Goal: Information Seeking & Learning: Check status

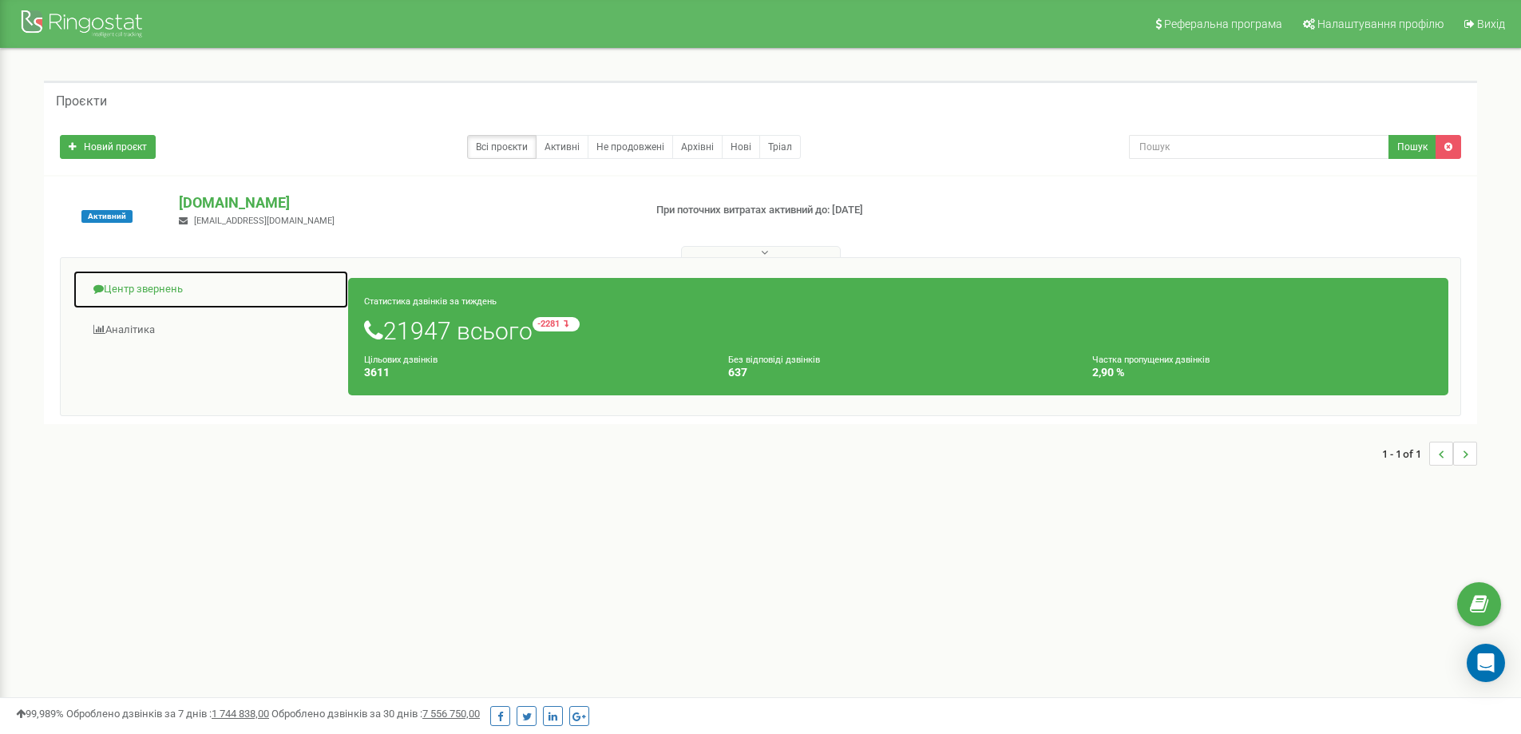
click at [184, 282] on link "Центр звернень" at bounding box center [211, 289] width 276 height 39
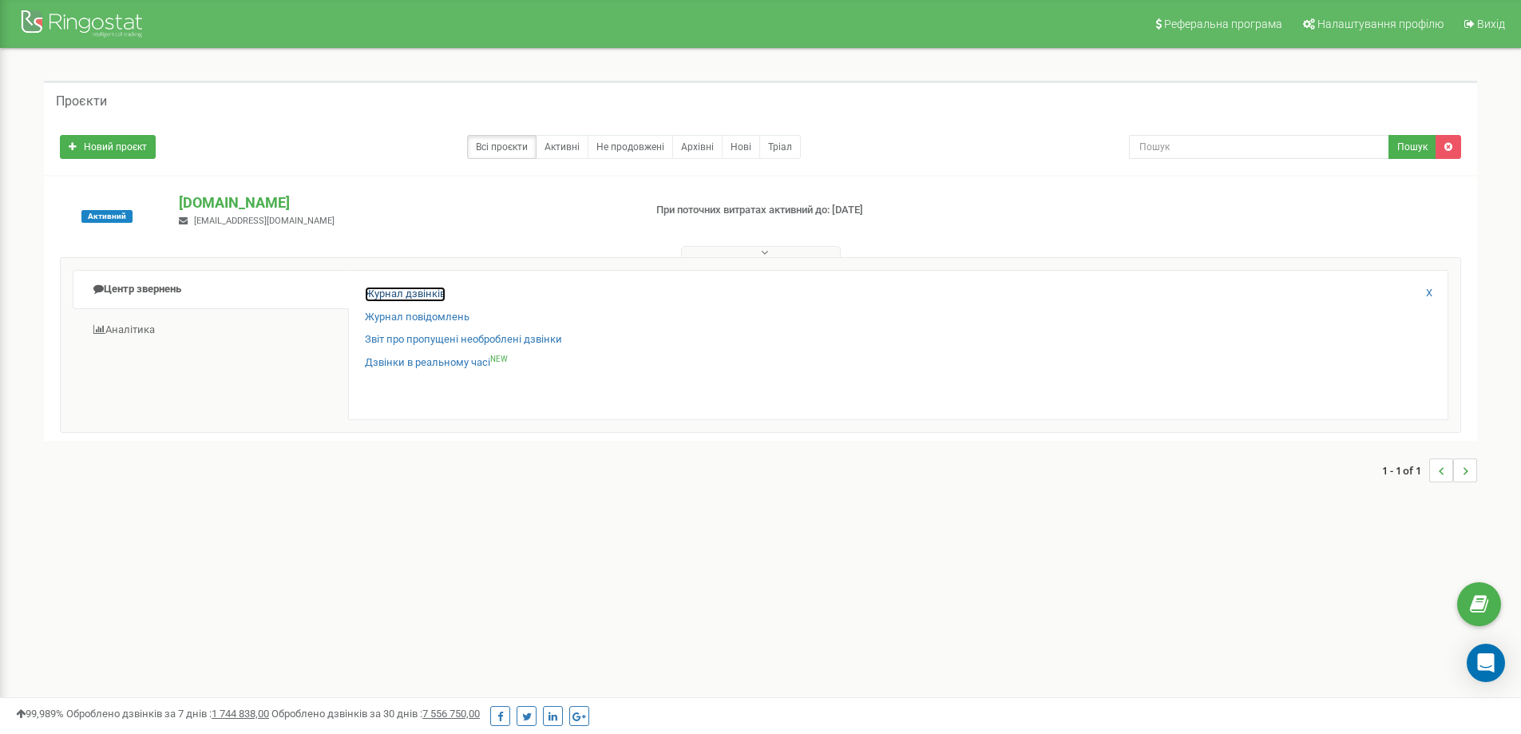
click at [411, 294] on link "Журнал дзвінків" at bounding box center [405, 294] width 81 height 15
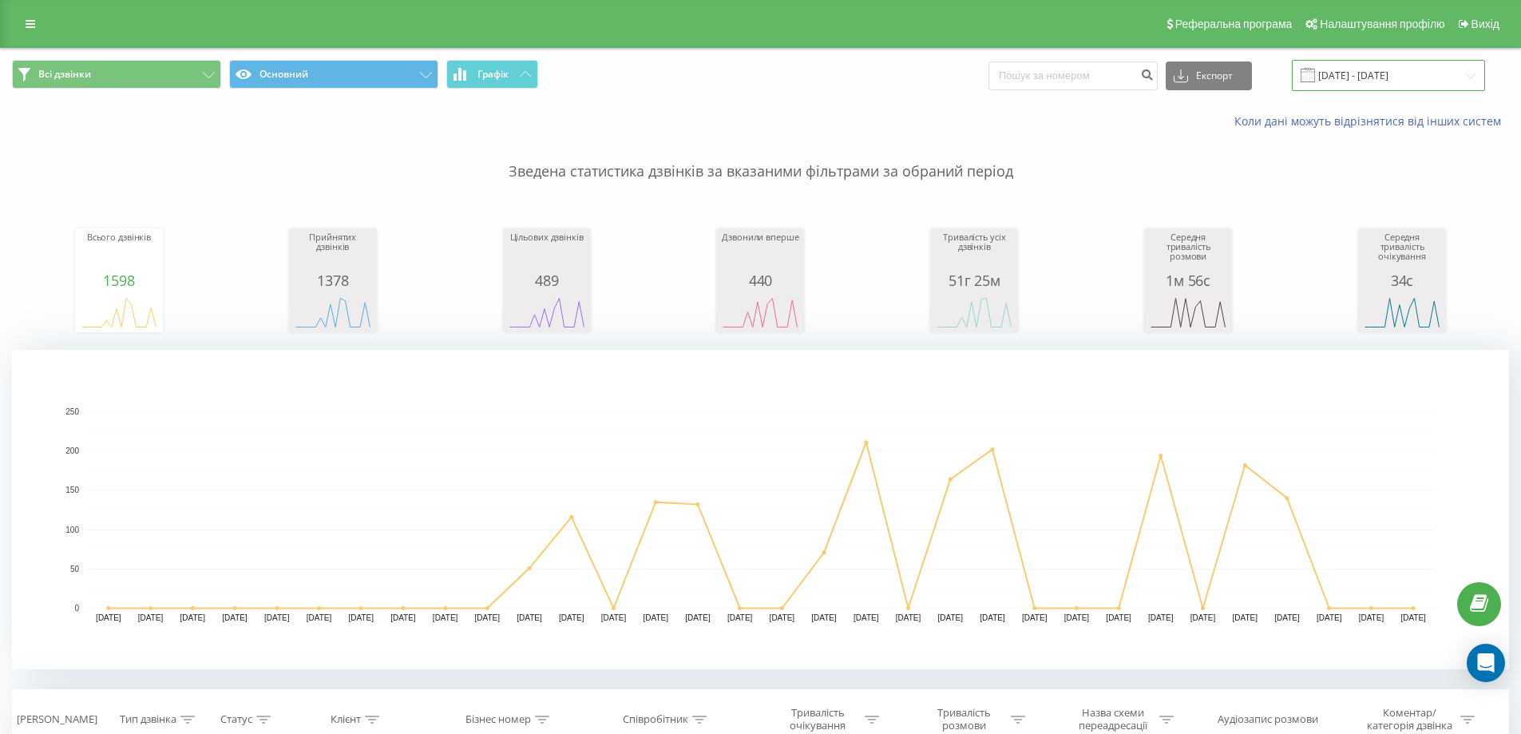
click at [1389, 75] on input "20.07.2025 - 20.08.2025" at bounding box center [1388, 75] width 193 height 31
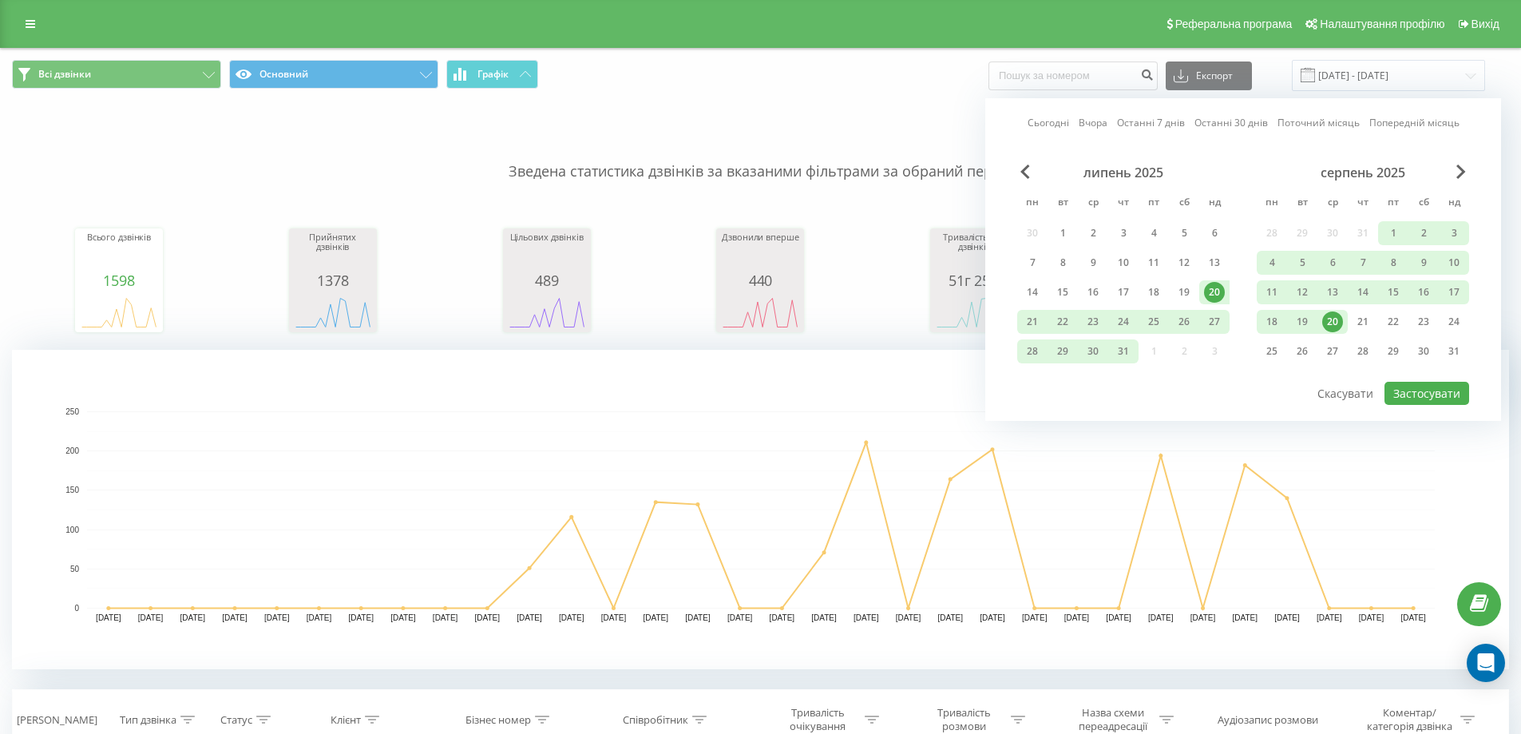
click at [1328, 316] on div "20" at bounding box center [1332, 321] width 21 height 21
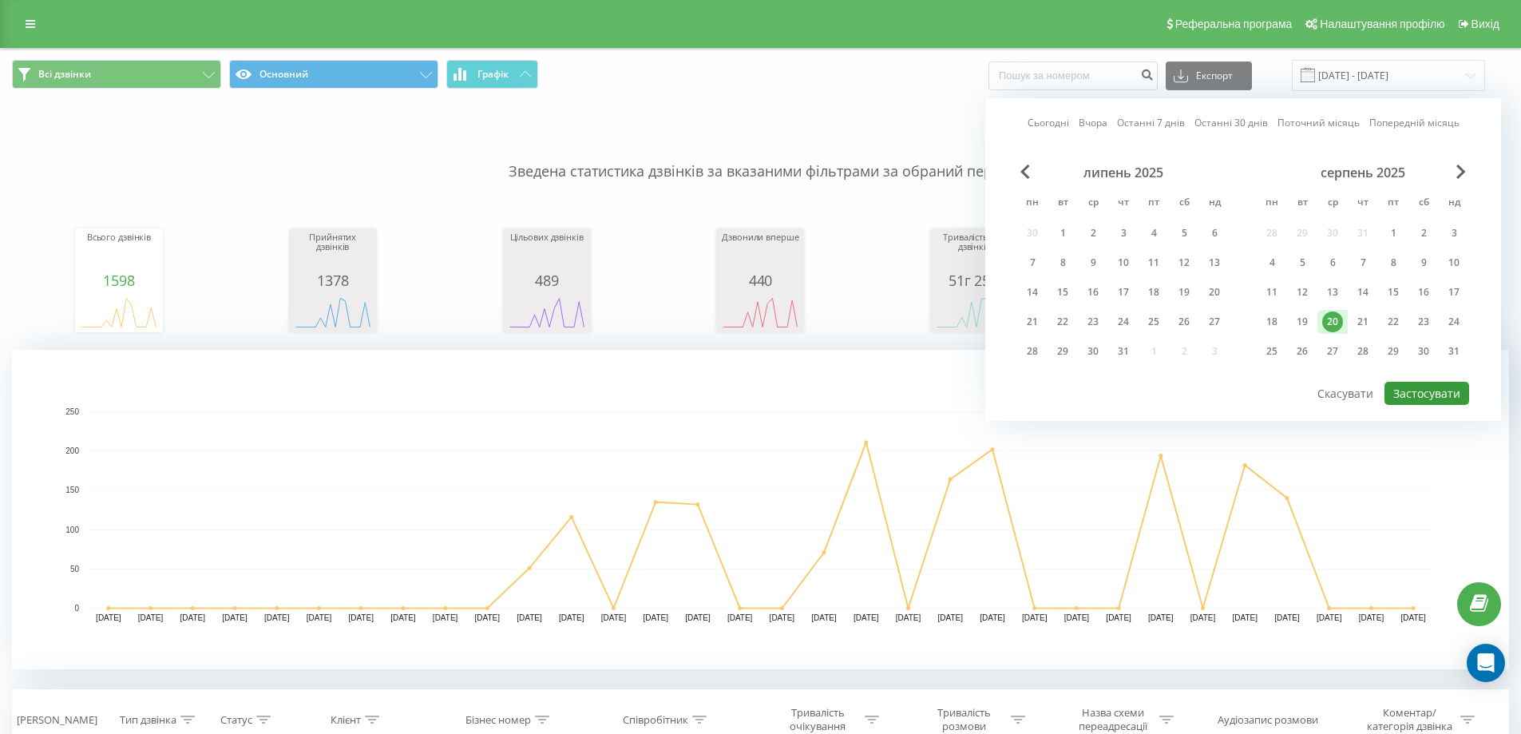
click at [1435, 389] on button "Застосувати" at bounding box center [1426, 393] width 85 height 23
type input "20.08.2025 - 20.08.2025"
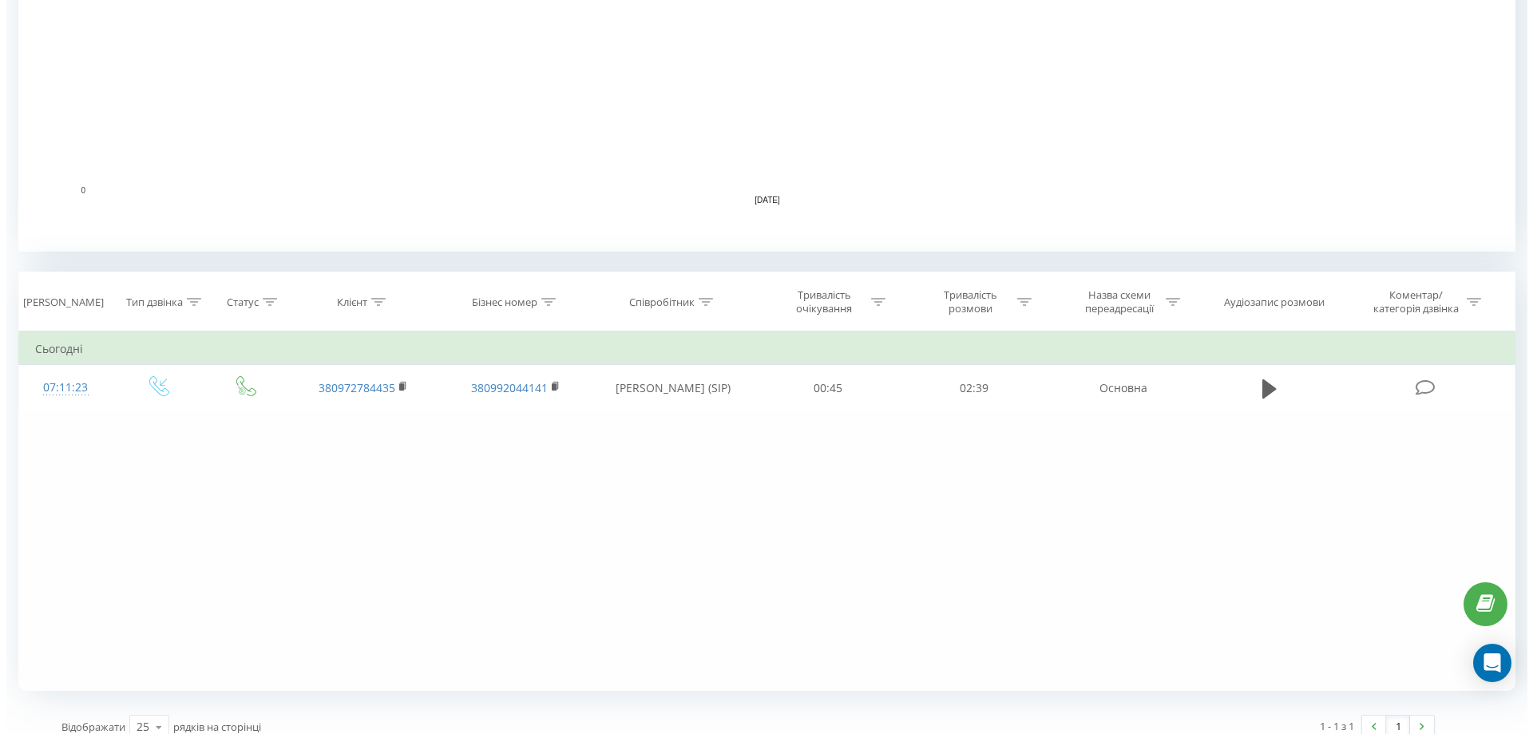
scroll to position [434, 0]
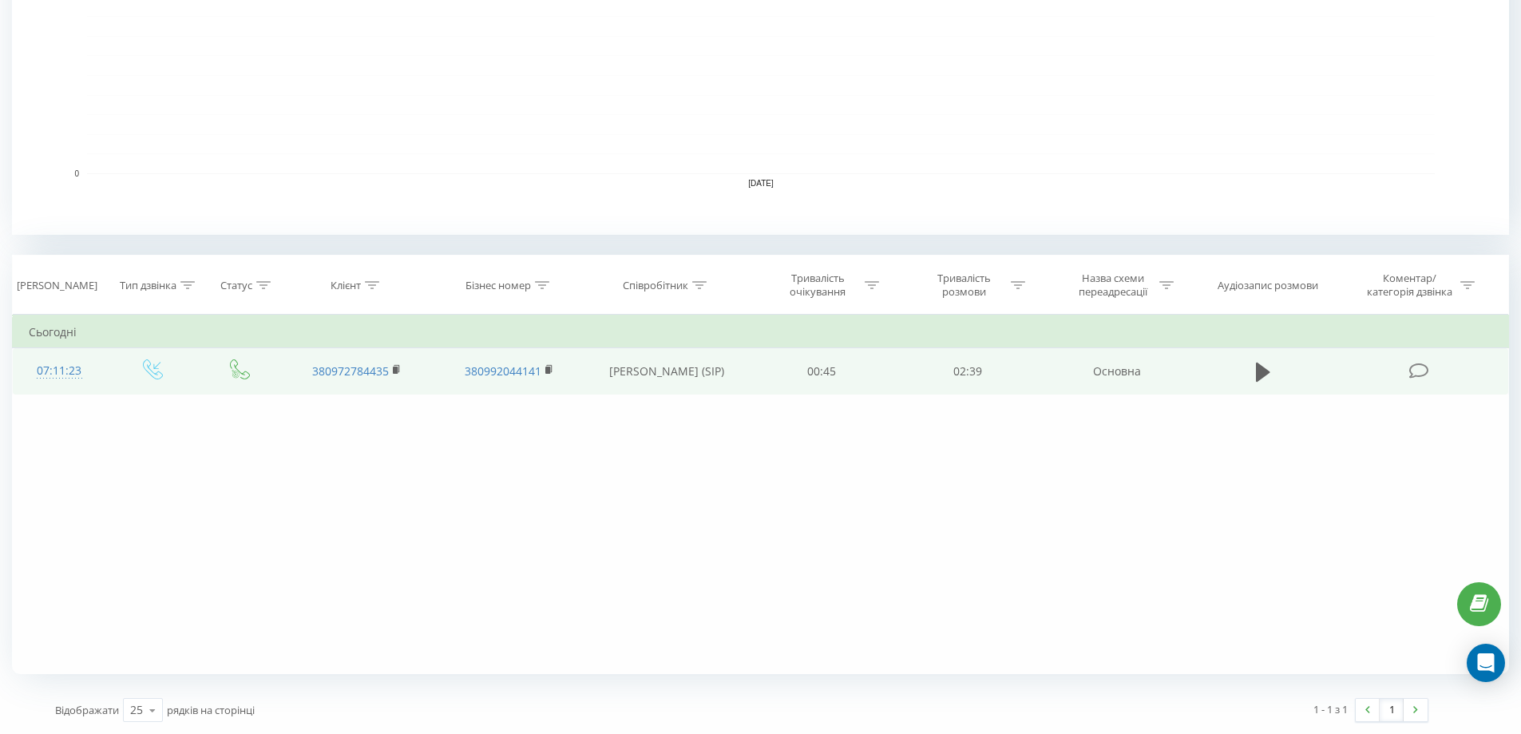
click at [1423, 373] on icon at bounding box center [1419, 370] width 20 height 17
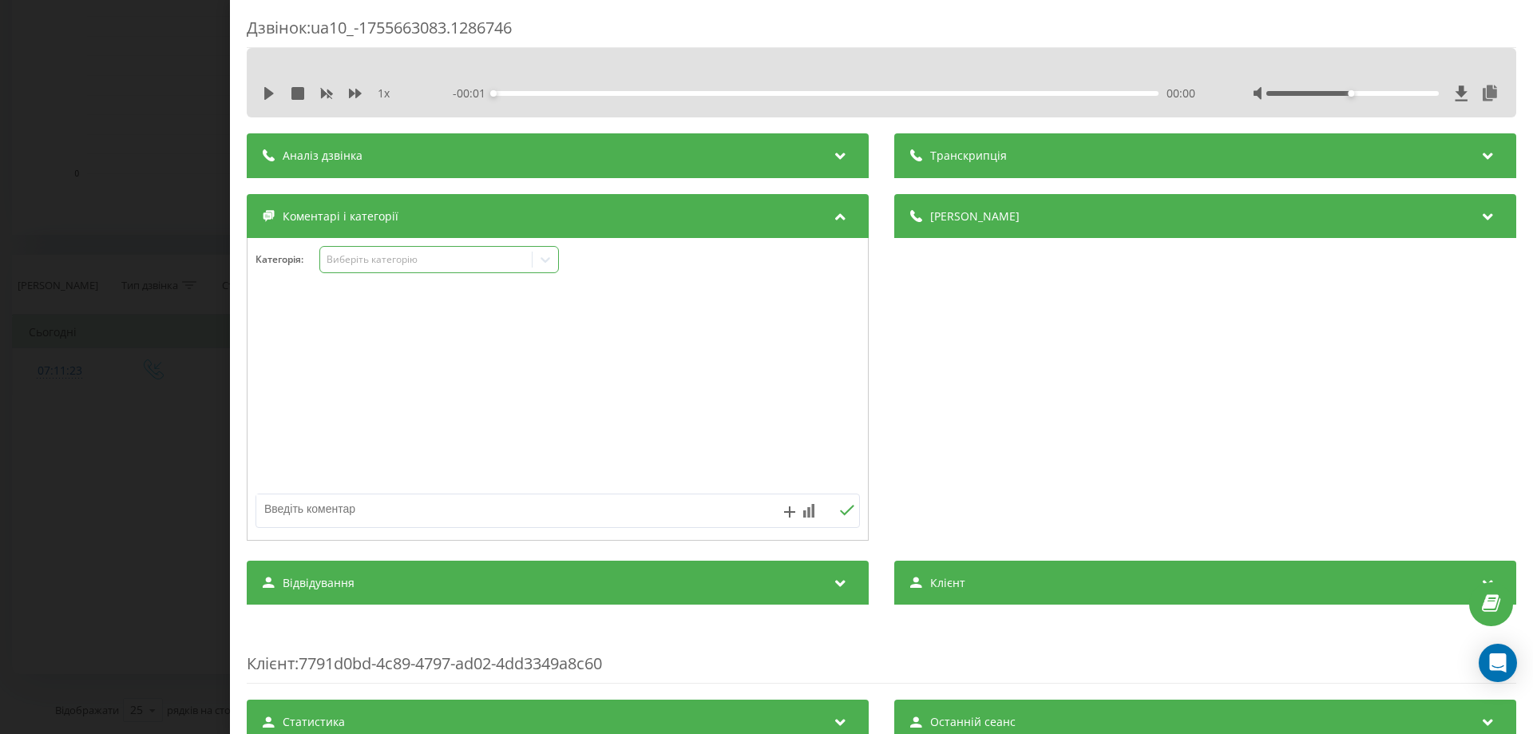
click at [544, 259] on icon at bounding box center [545, 260] width 10 height 6
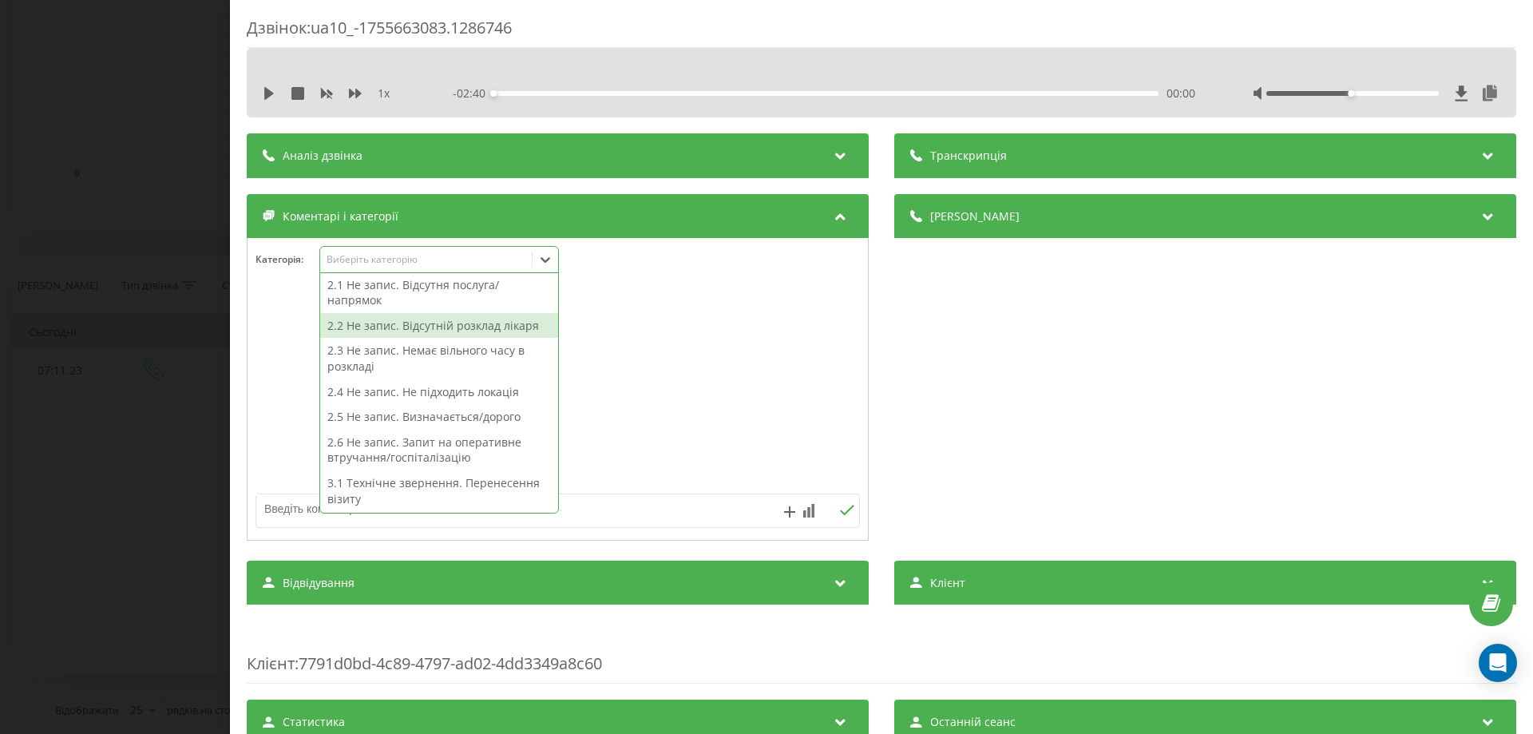
scroll to position [240, 0]
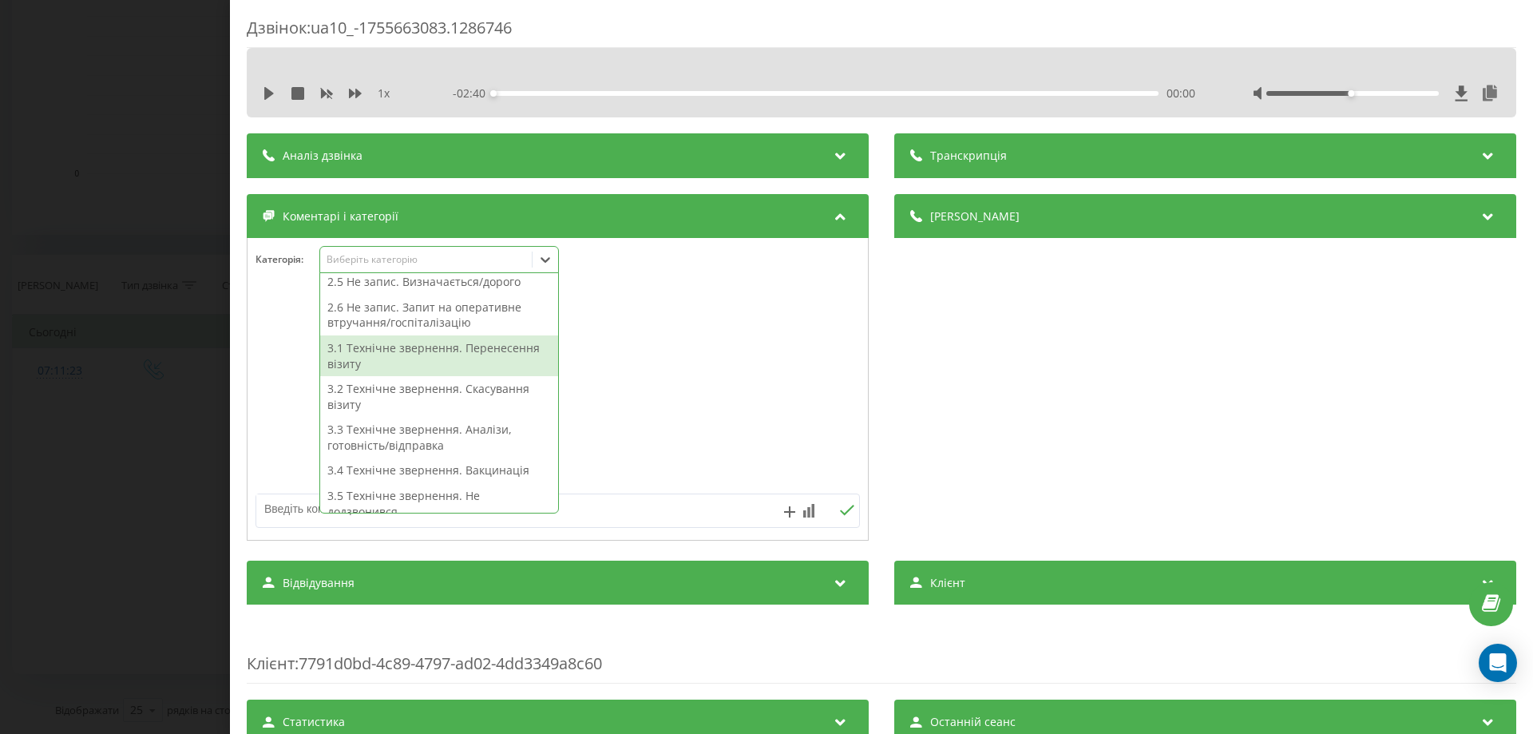
click at [440, 353] on div "3.1 Технічне звернення. Перенесення візиту" at bounding box center [439, 355] width 238 height 41
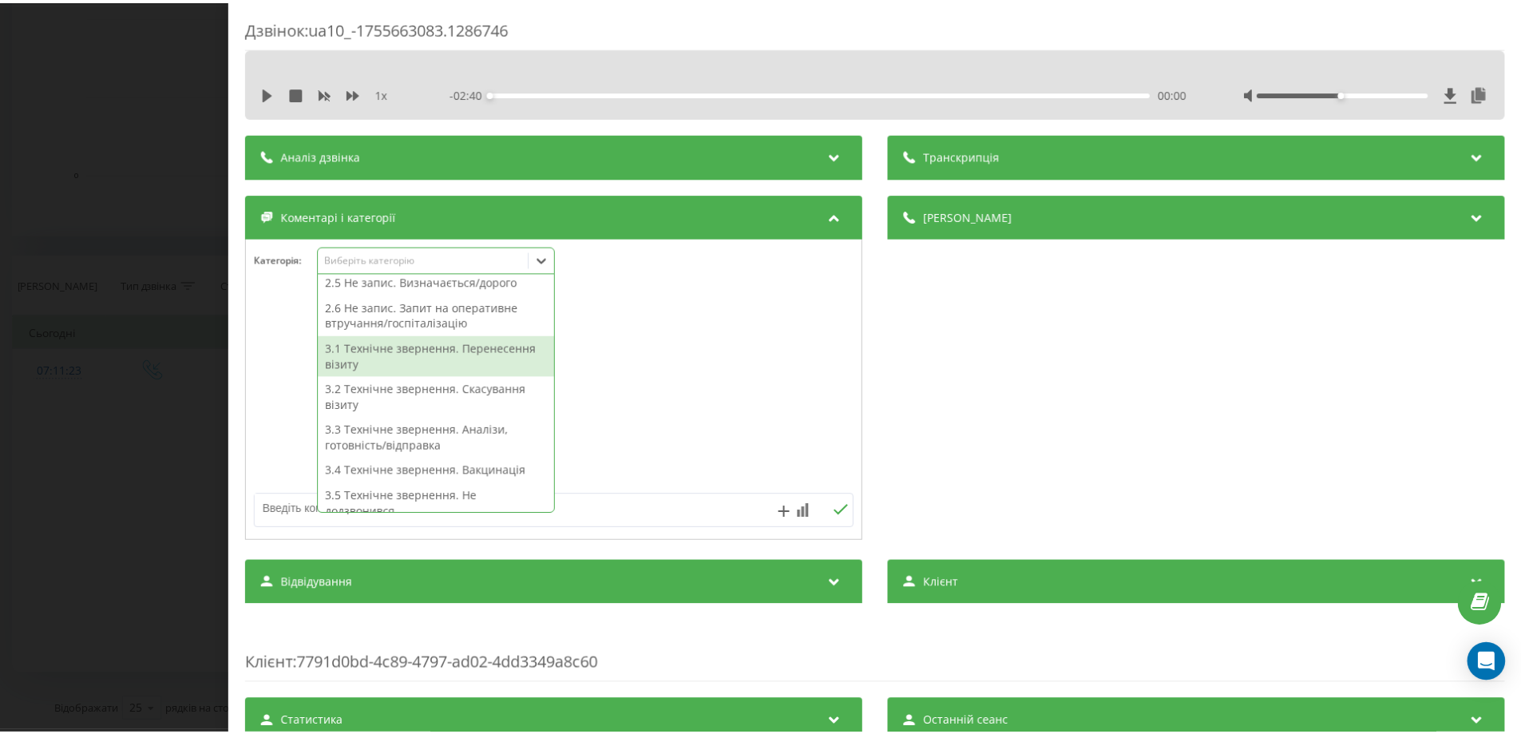
scroll to position [208, 0]
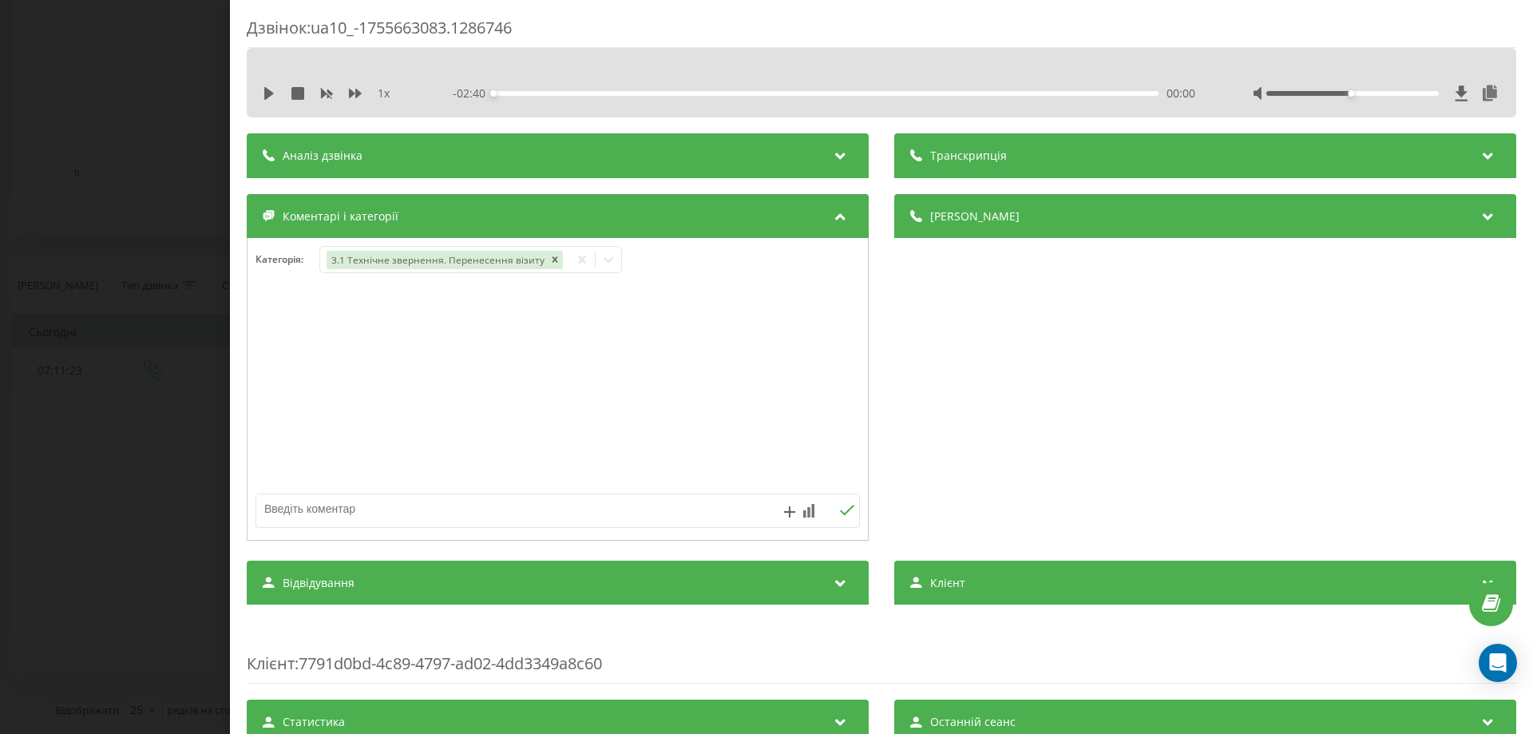
drag, startPoint x: 255, startPoint y: 330, endPoint x: 340, endPoint y: 365, distance: 91.6
click at [258, 330] on div at bounding box center [557, 390] width 620 height 192
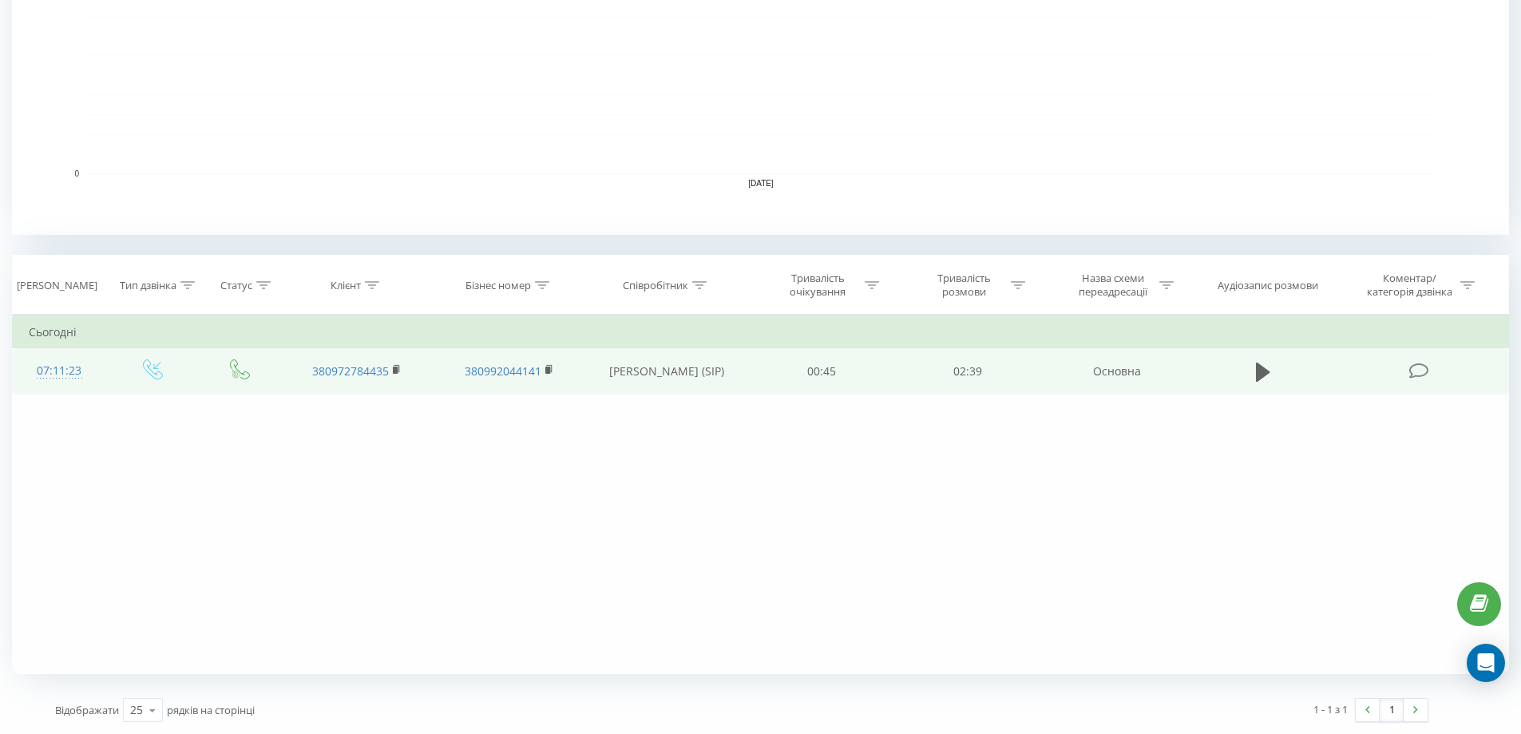
click at [1411, 369] on icon at bounding box center [1419, 370] width 20 height 17
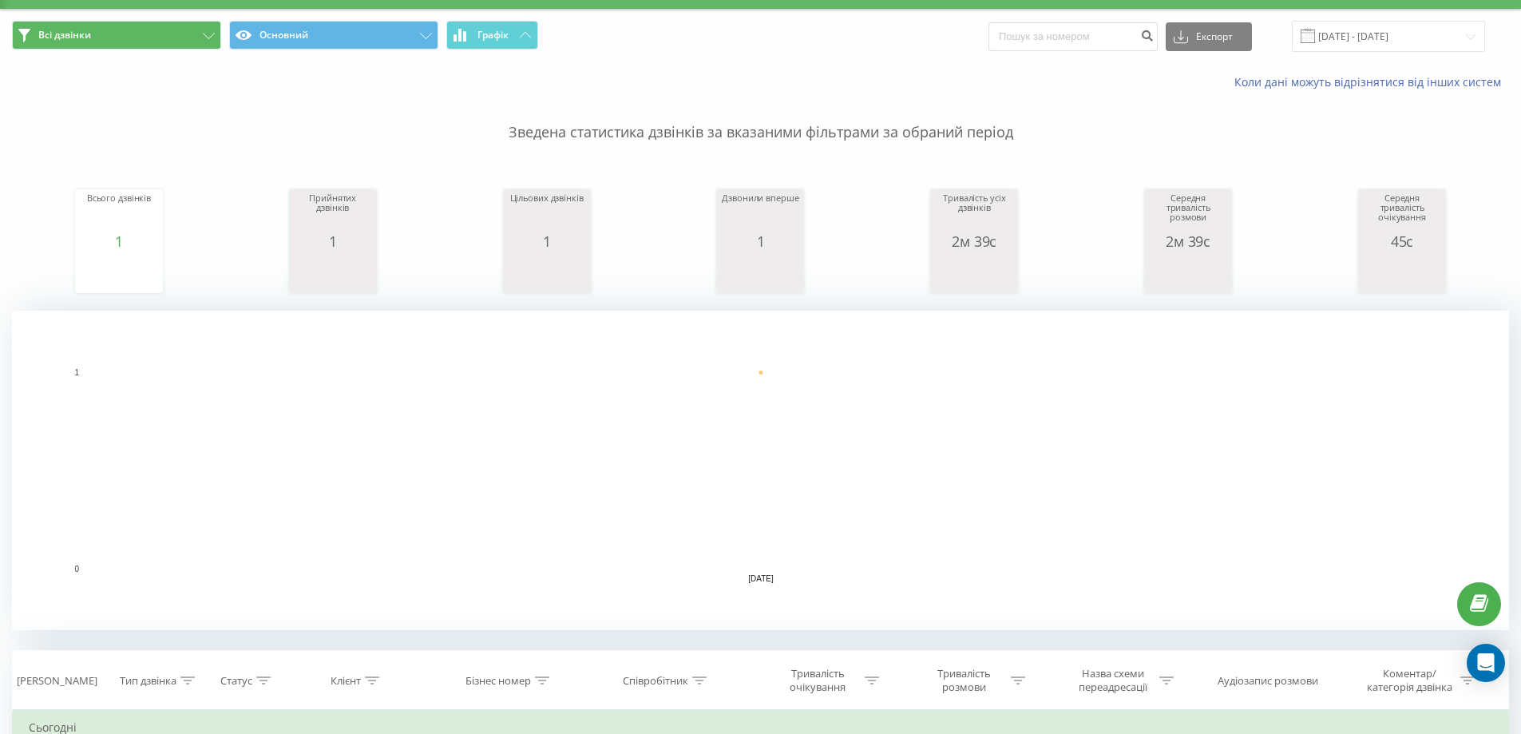
scroll to position [35, 0]
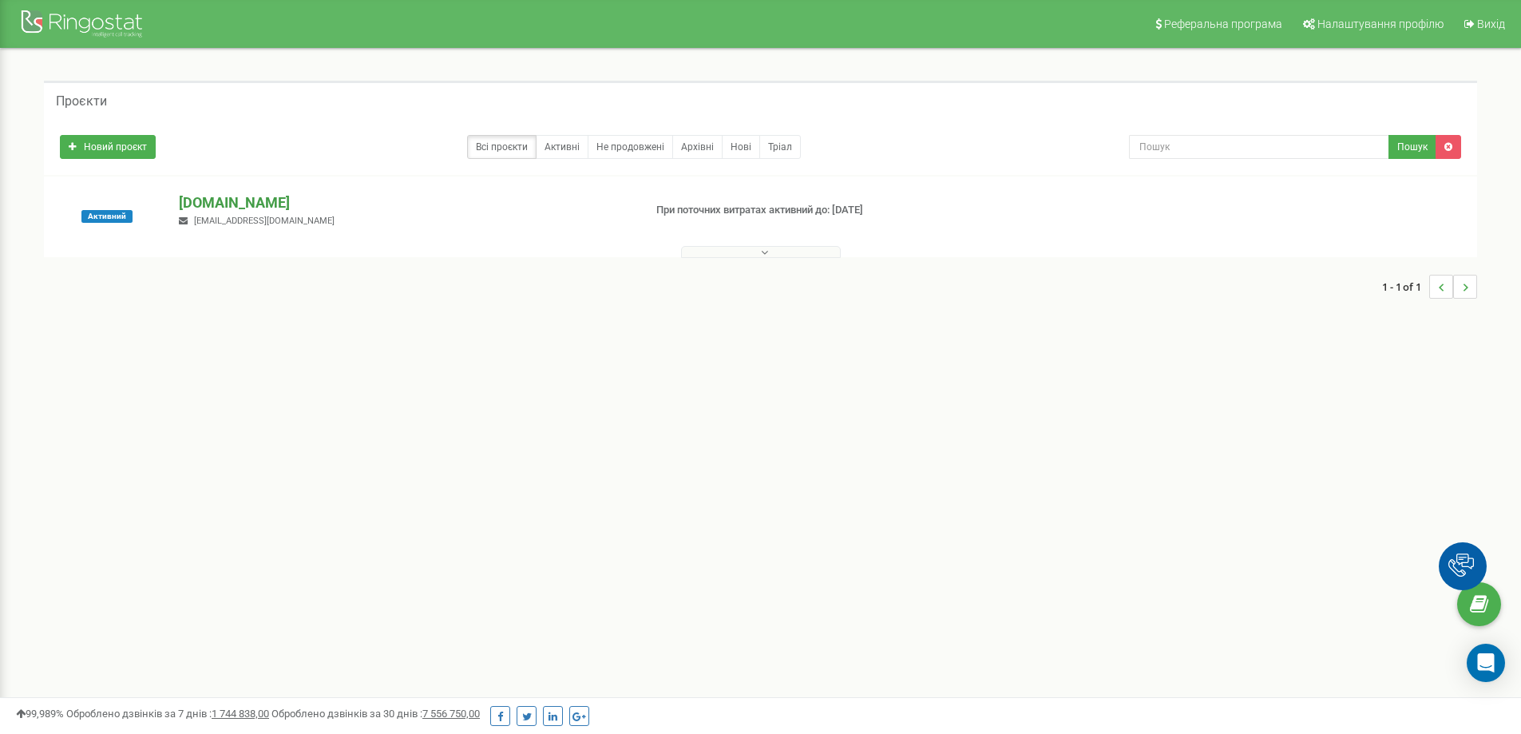
click at [247, 204] on p "[DOMAIN_NAME]" at bounding box center [404, 202] width 451 height 21
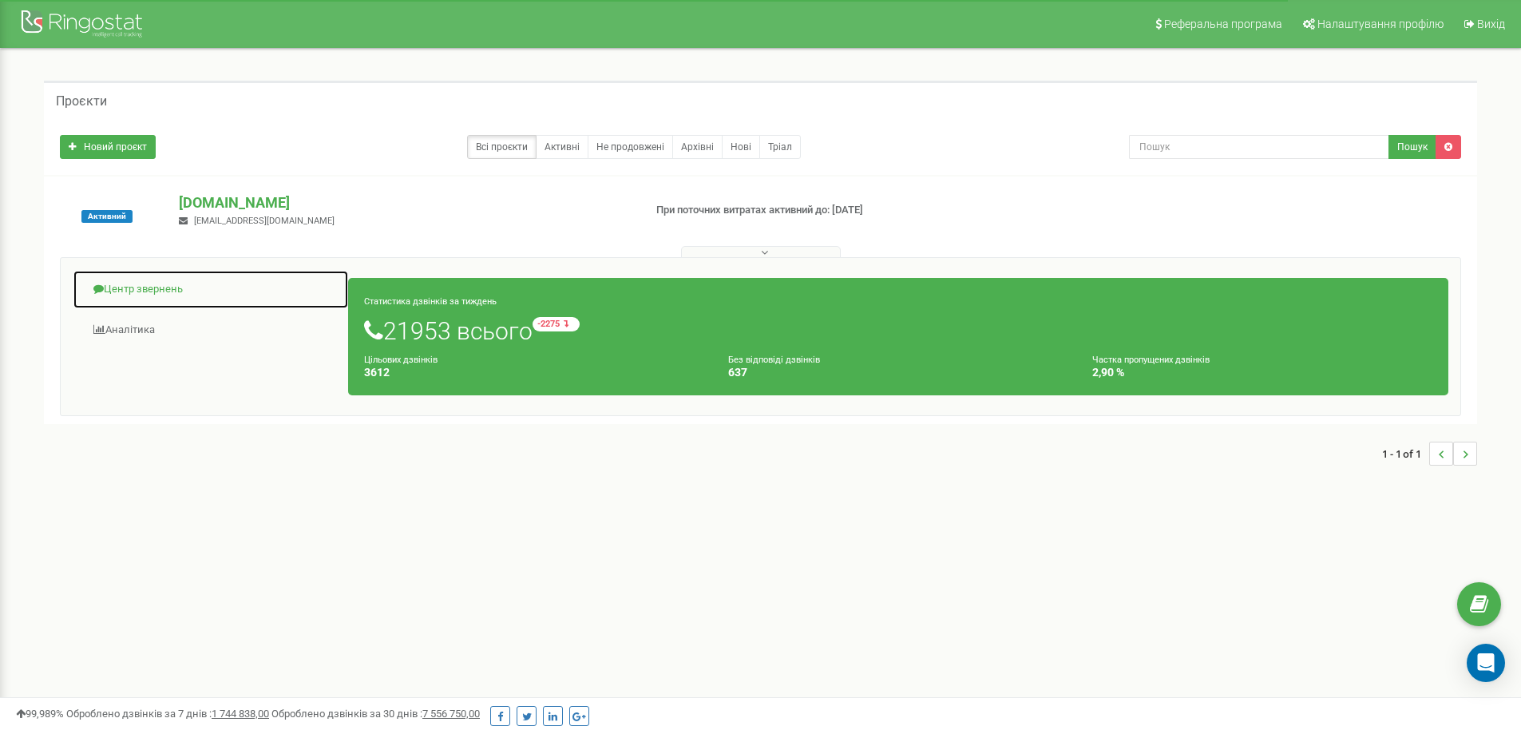
click at [153, 289] on link "Центр звернень" at bounding box center [211, 289] width 276 height 39
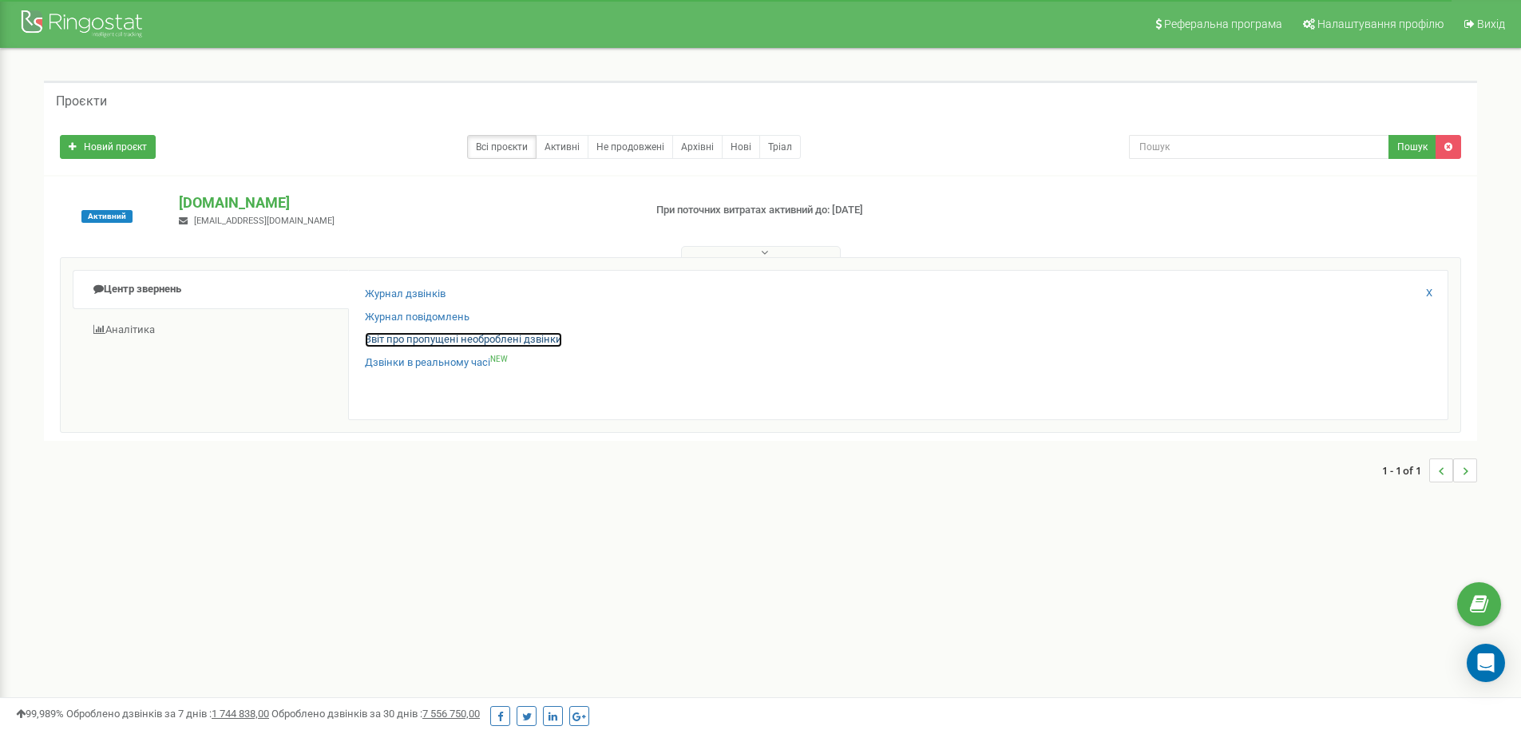
click at [445, 338] on link "Звіт про пропущені необроблені дзвінки" at bounding box center [463, 339] width 197 height 15
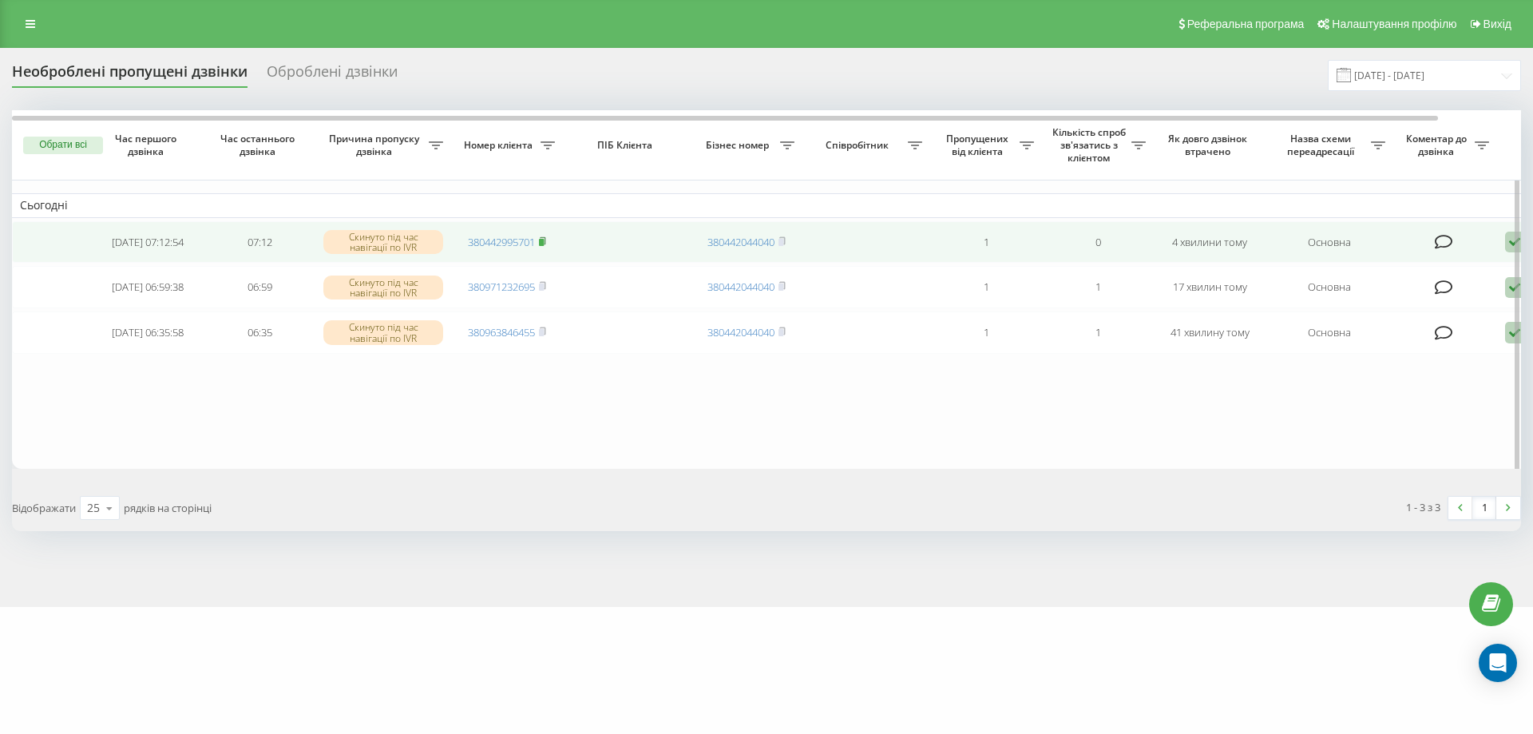
click at [546, 244] on icon at bounding box center [542, 241] width 7 height 10
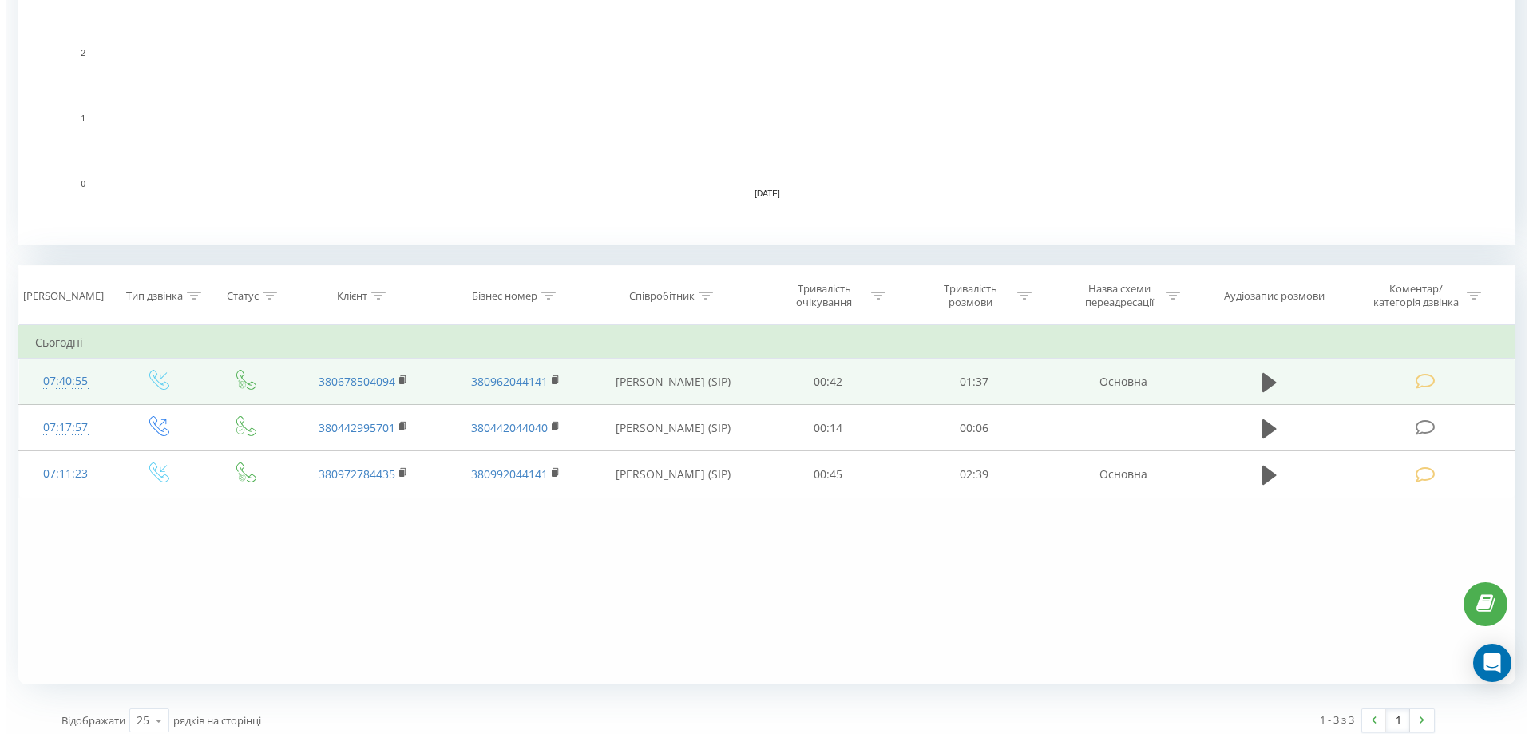
scroll to position [434, 0]
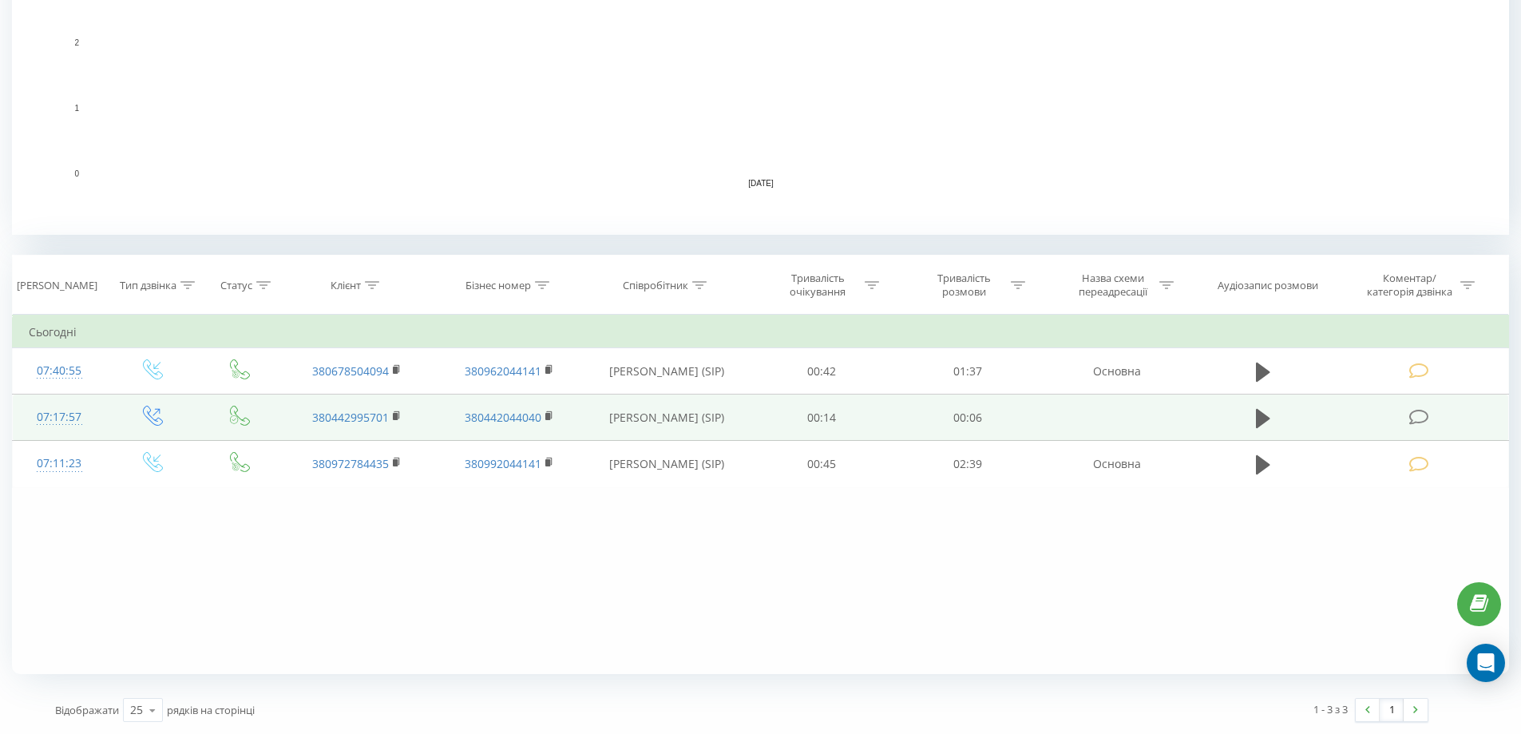
click at [1415, 417] on icon at bounding box center [1419, 417] width 20 height 17
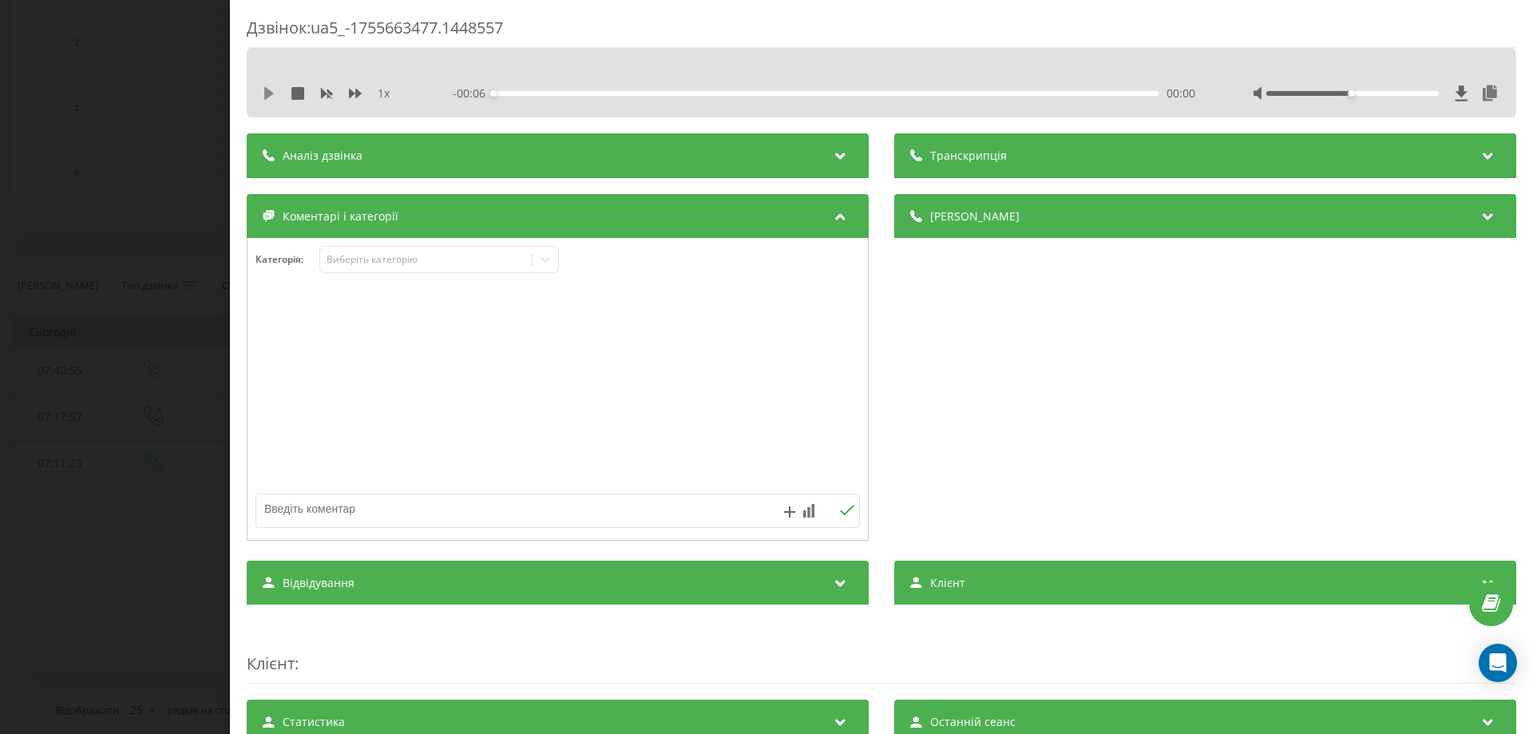
click at [264, 94] on icon at bounding box center [269, 93] width 13 height 13
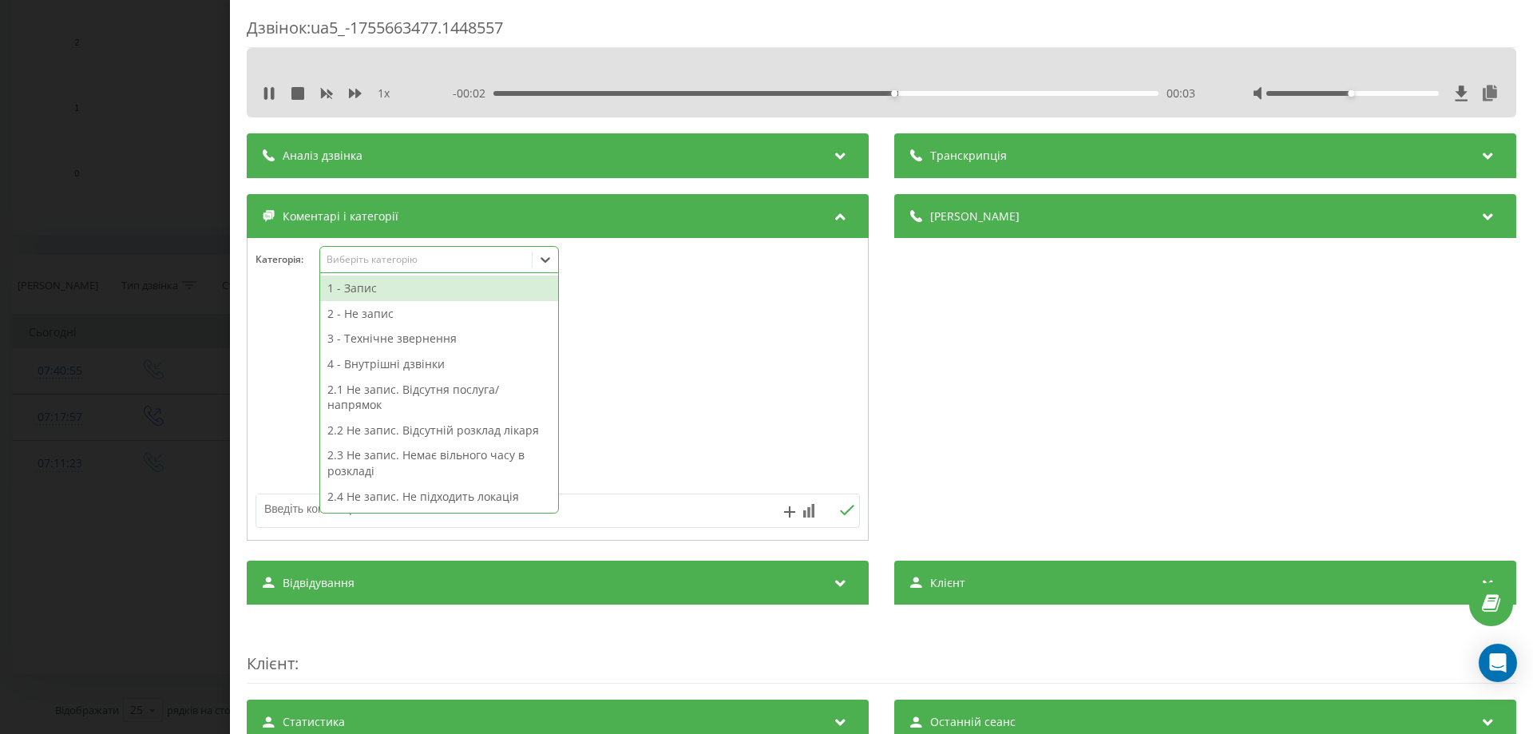
click at [545, 259] on icon at bounding box center [545, 259] width 16 height 16
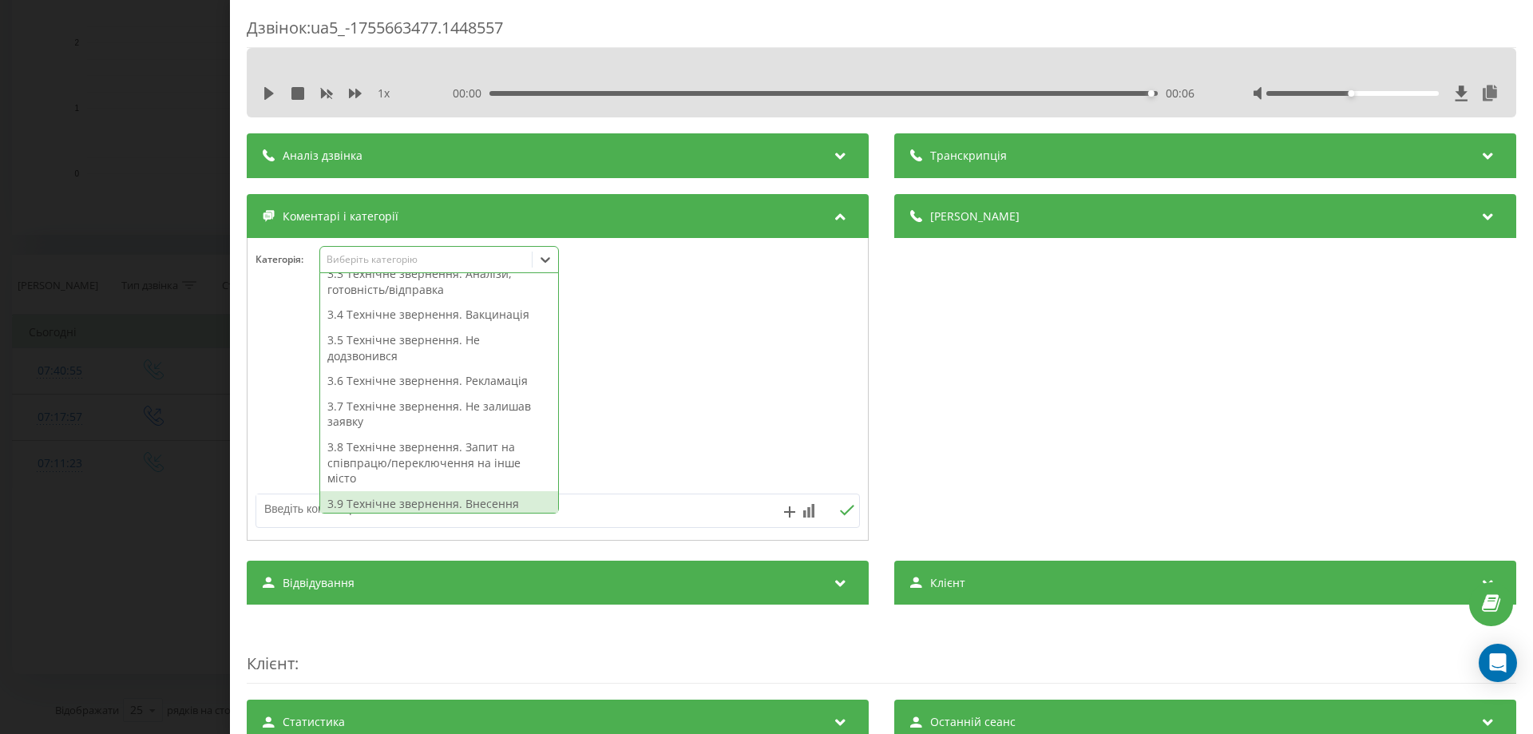
scroll to position [337, 0]
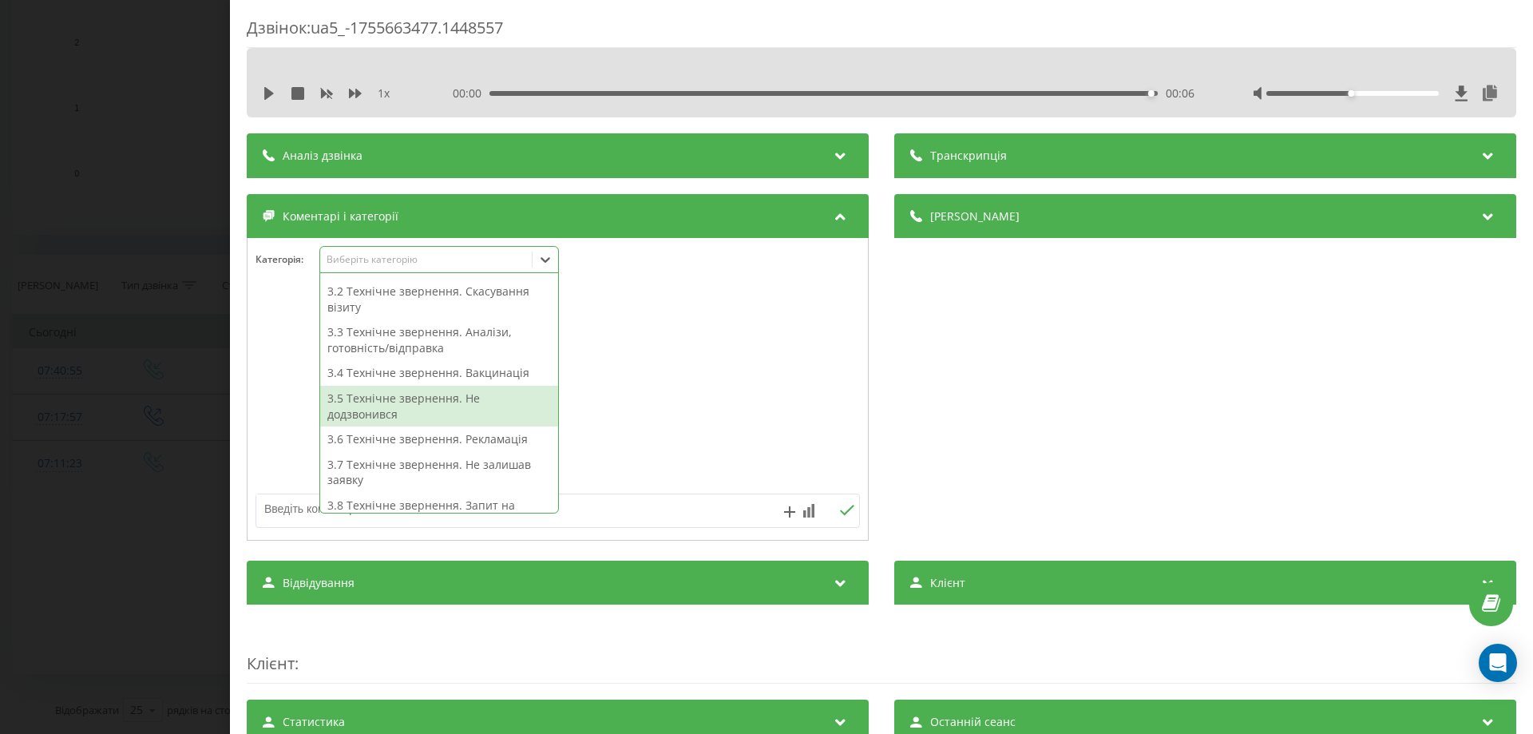
click at [456, 402] on div "3.5 Технічне звернення. Не додзвонився" at bounding box center [439, 406] width 238 height 41
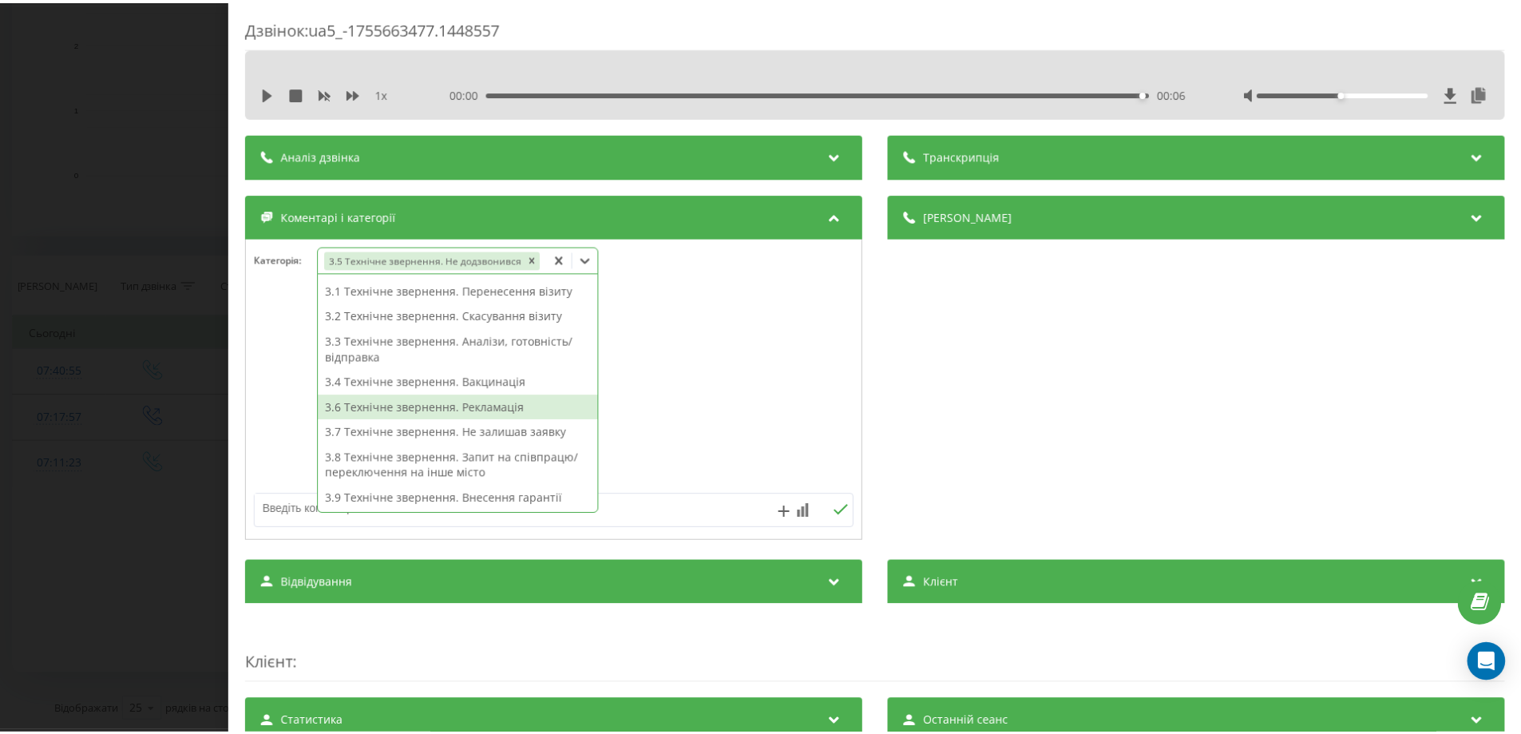
scroll to position [266, 0]
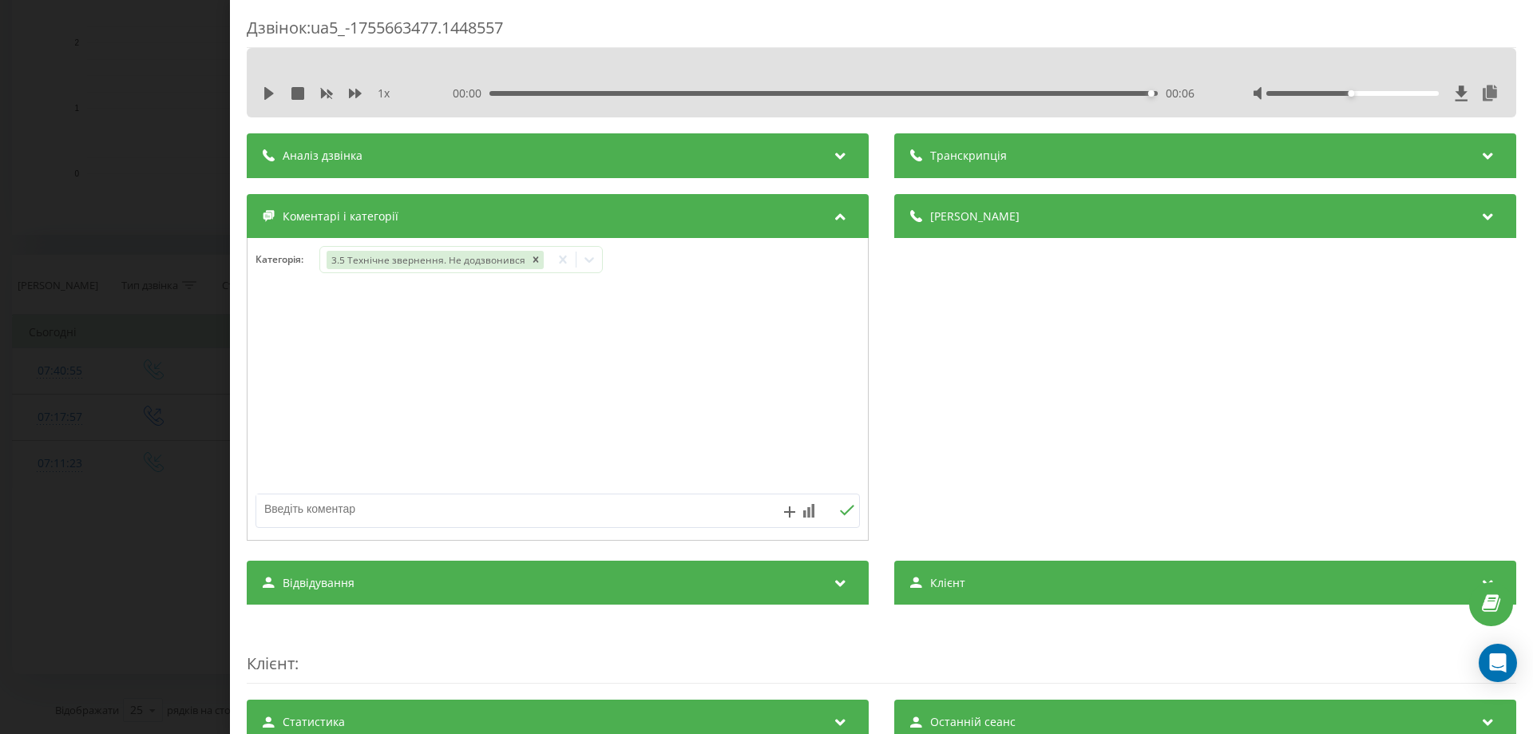
click at [288, 350] on div at bounding box center [557, 390] width 620 height 192
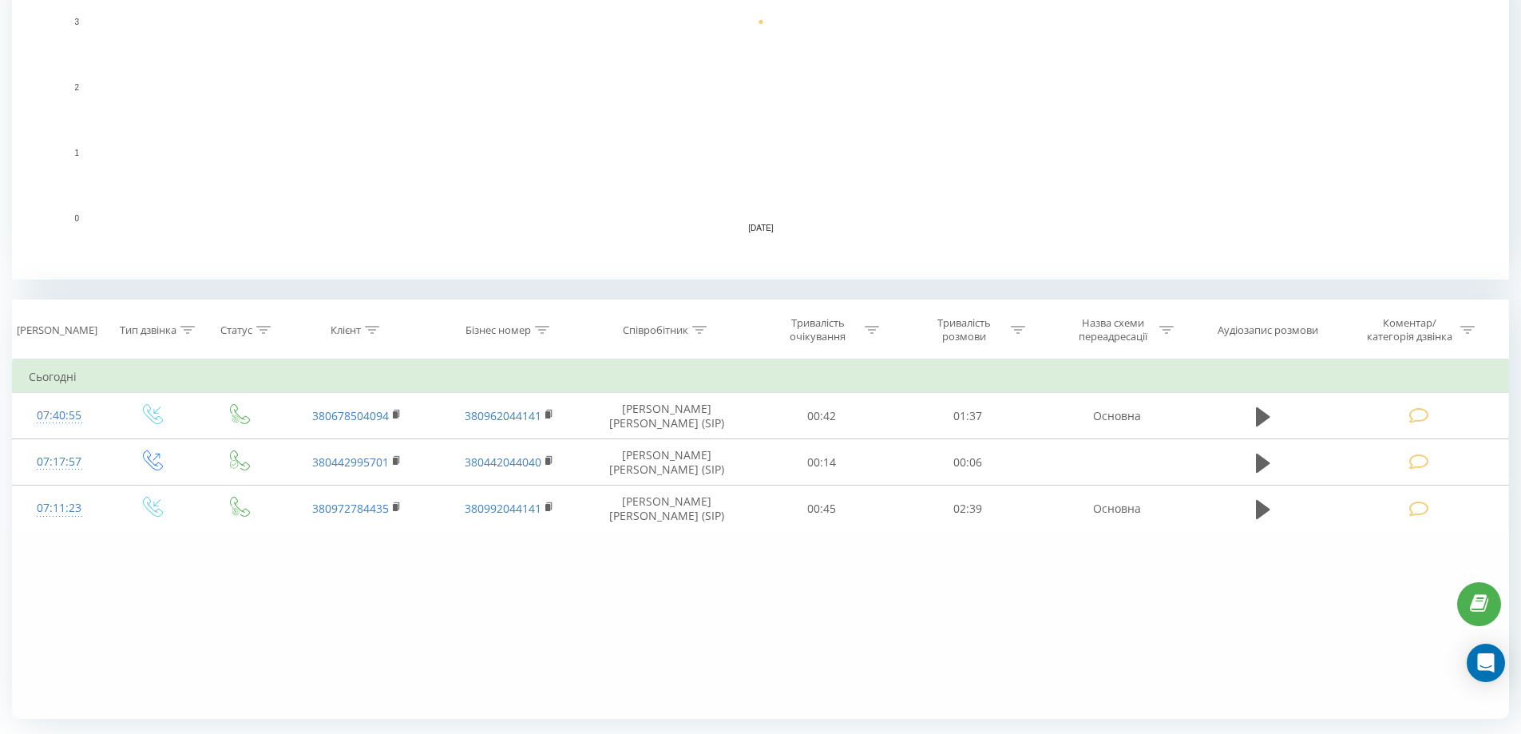
scroll to position [399, 0]
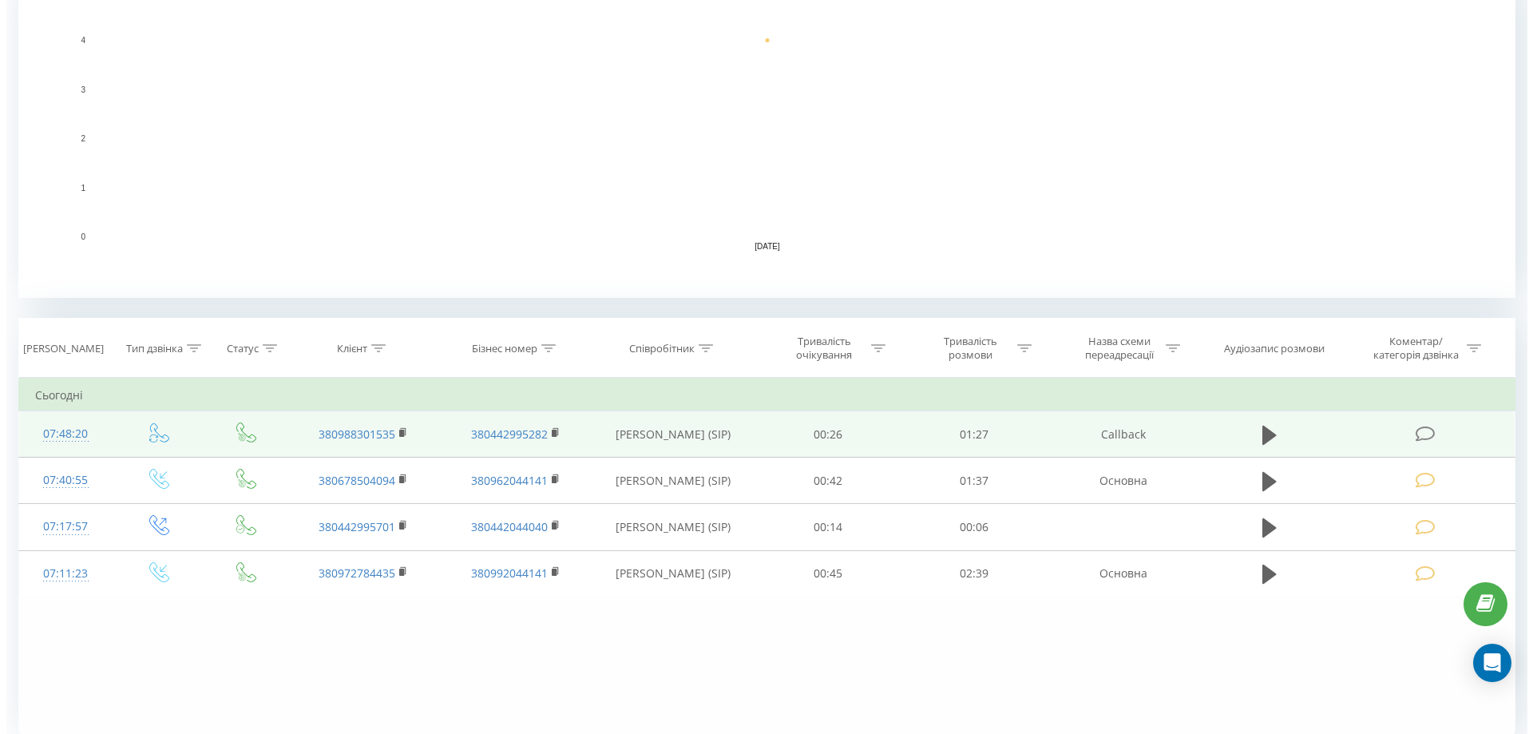
scroll to position [399, 0]
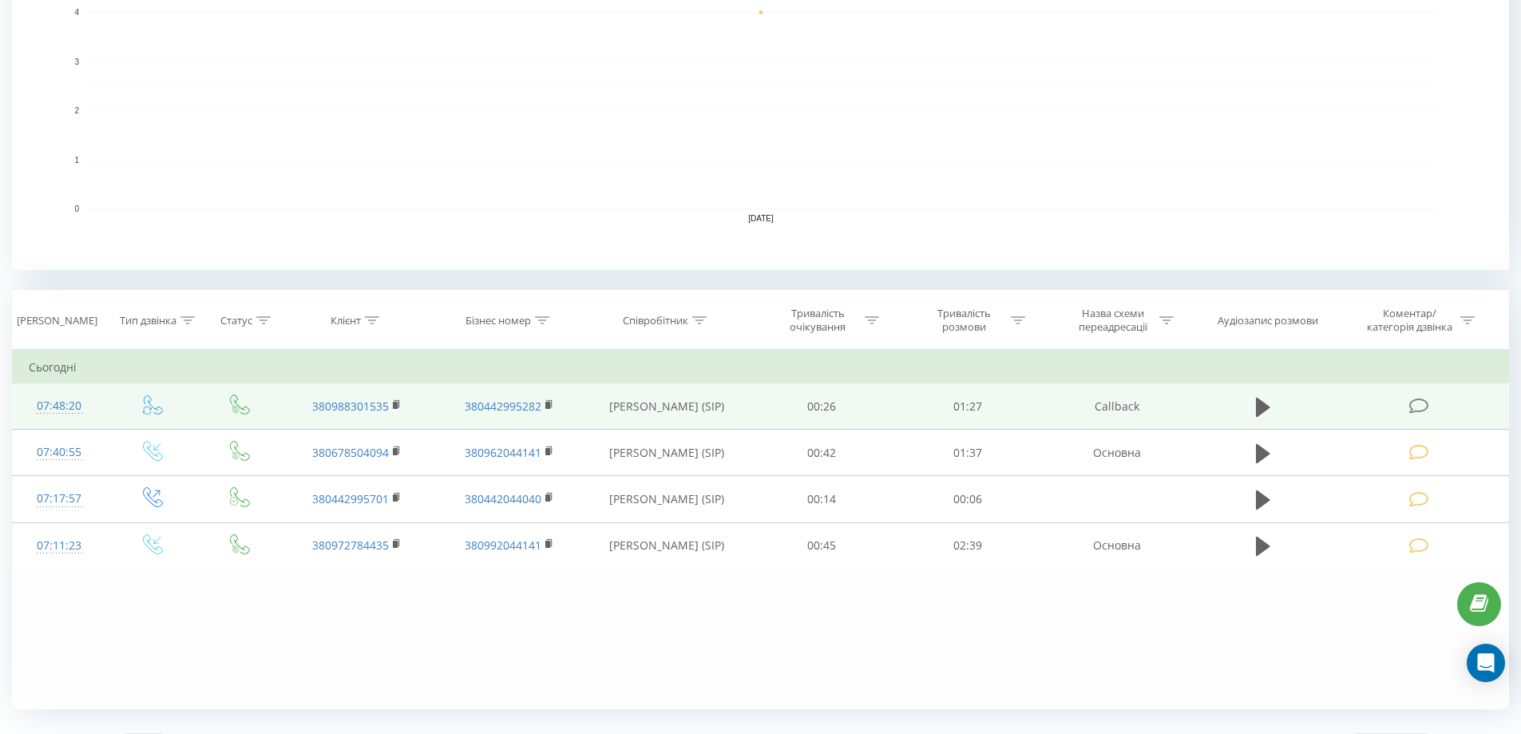
click at [1415, 402] on icon at bounding box center [1419, 406] width 20 height 17
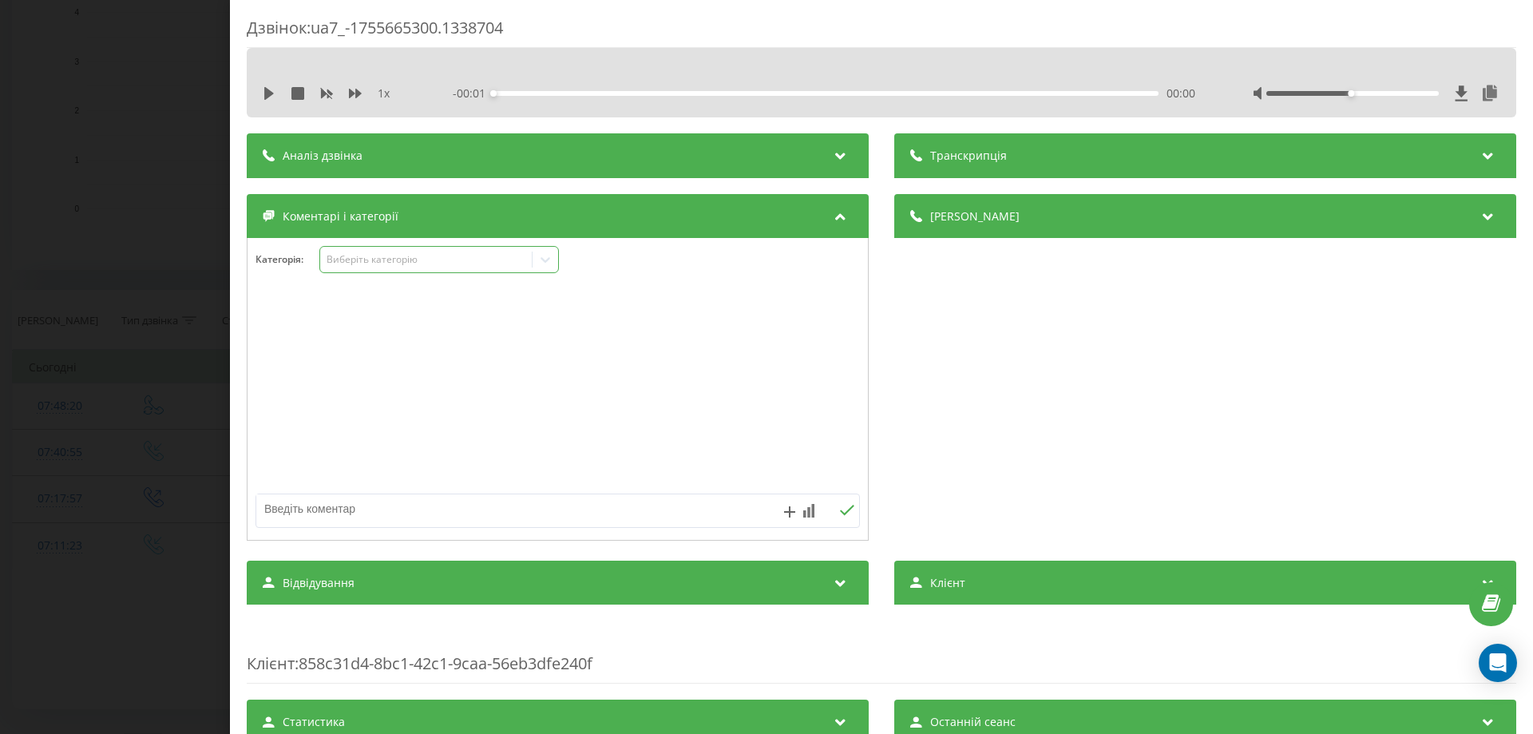
click at [541, 262] on icon at bounding box center [545, 259] width 16 height 16
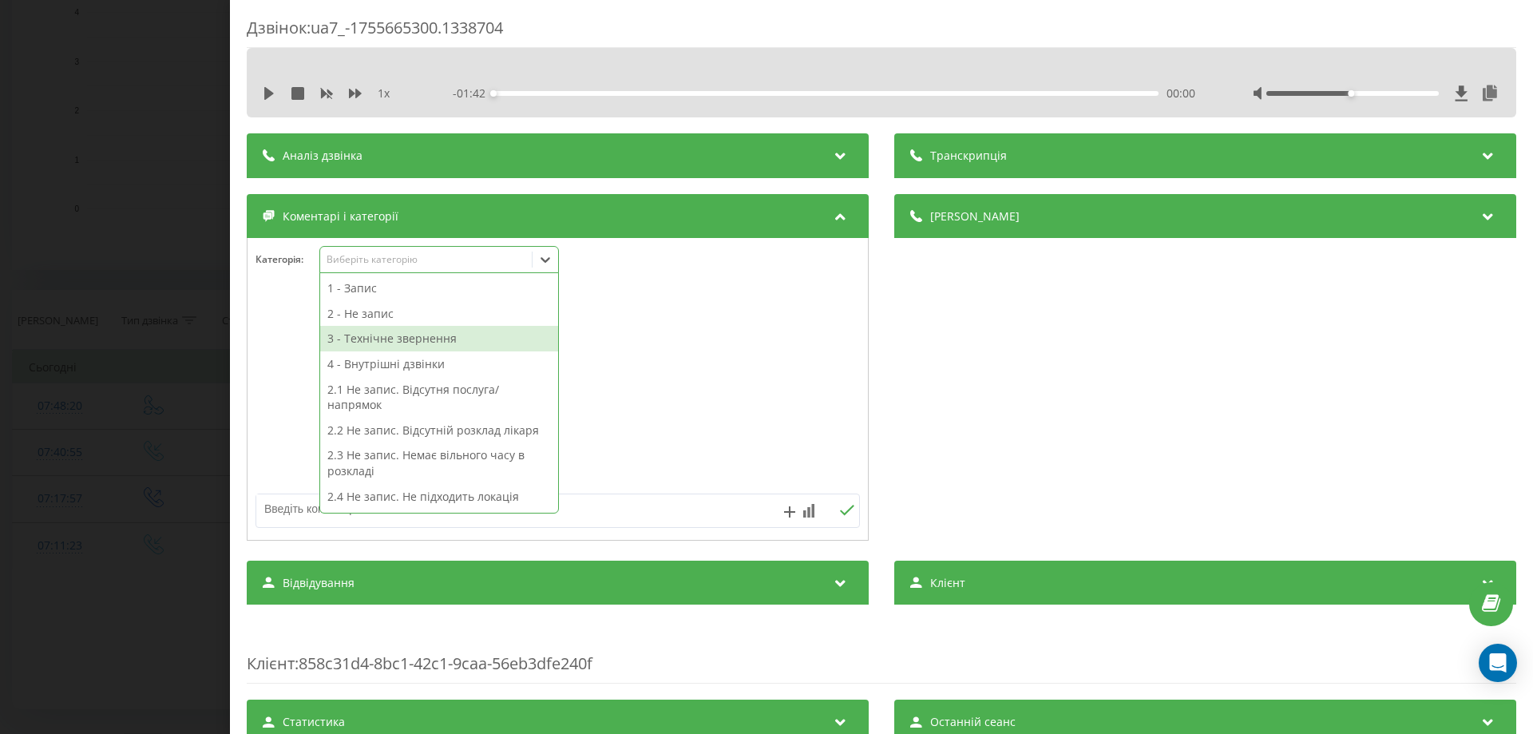
click at [355, 339] on div "3 - Технічне звернення" at bounding box center [439, 339] width 238 height 26
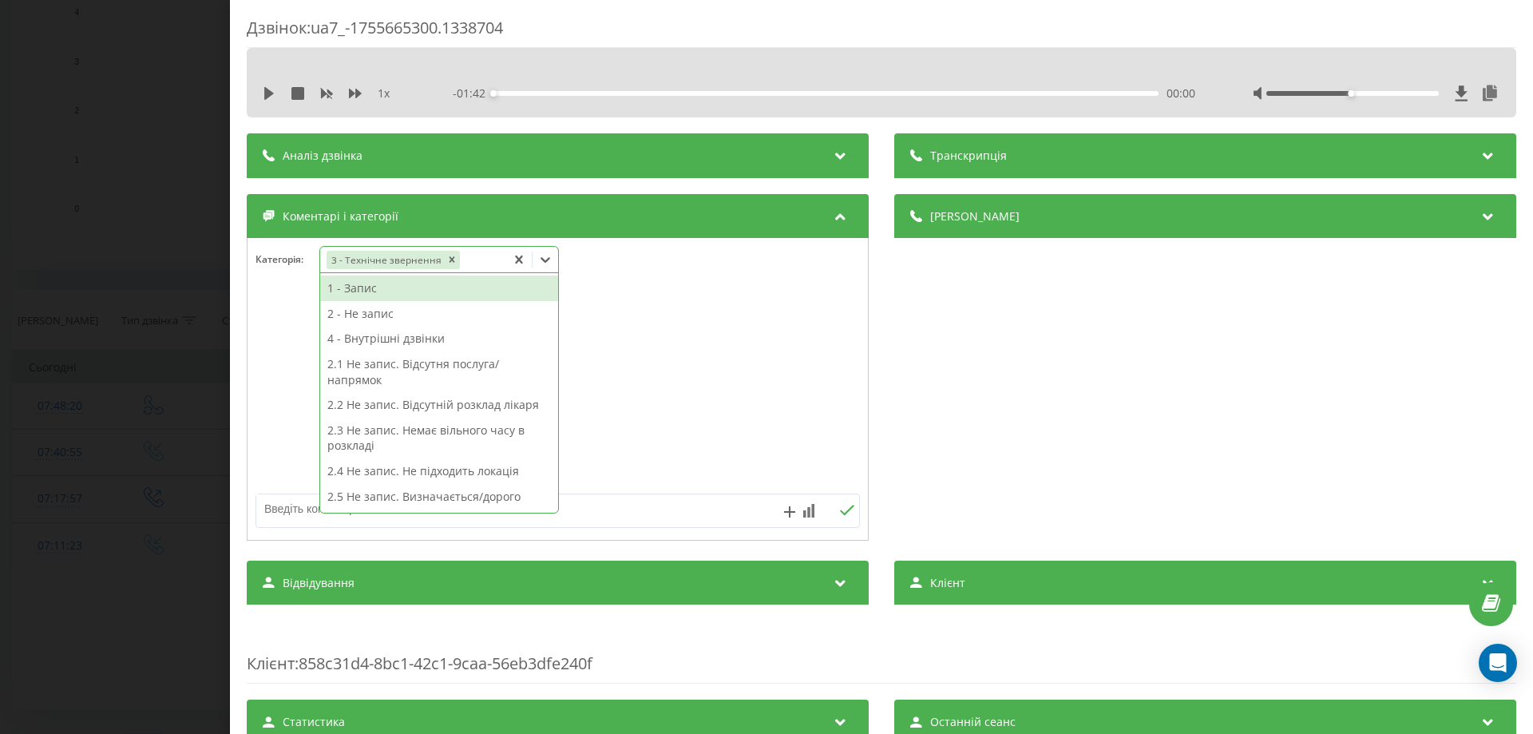
click at [269, 517] on textarea at bounding box center [497, 508] width 482 height 29
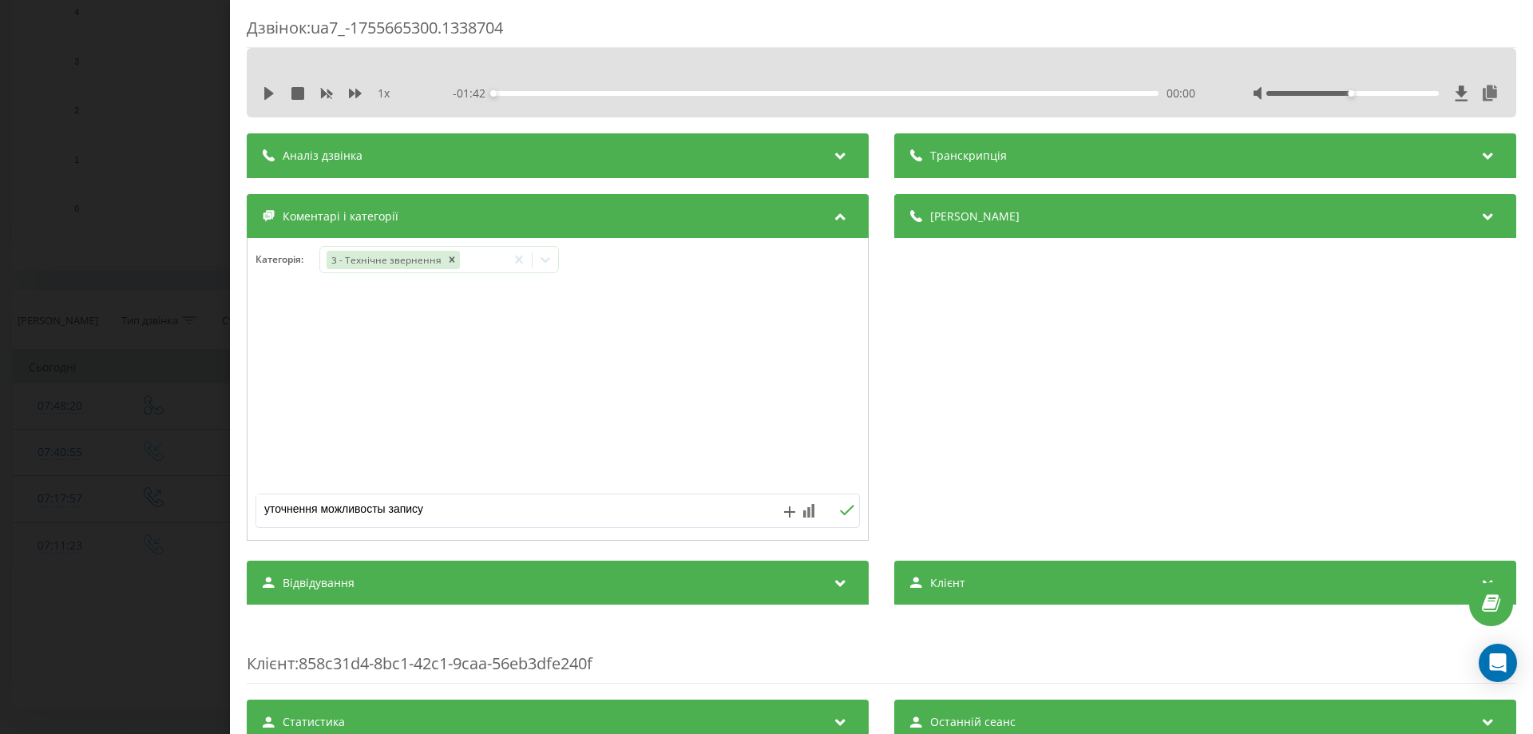
click at [386, 514] on textarea "уточнення можливосты запису" at bounding box center [497, 508] width 482 height 29
type textarea "уточнення можливості запису"
click at [844, 509] on icon at bounding box center [847, 510] width 14 height 10
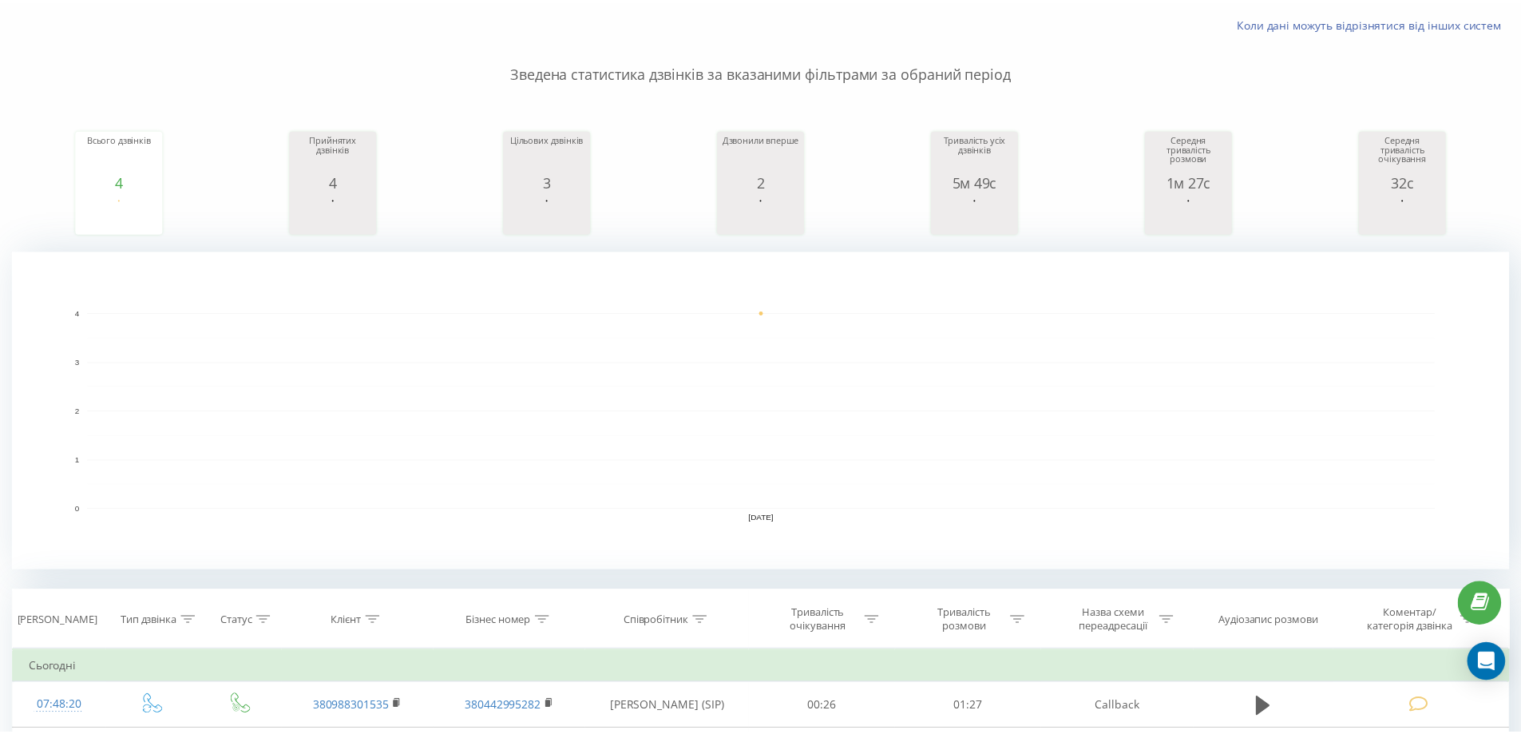
scroll to position [399, 0]
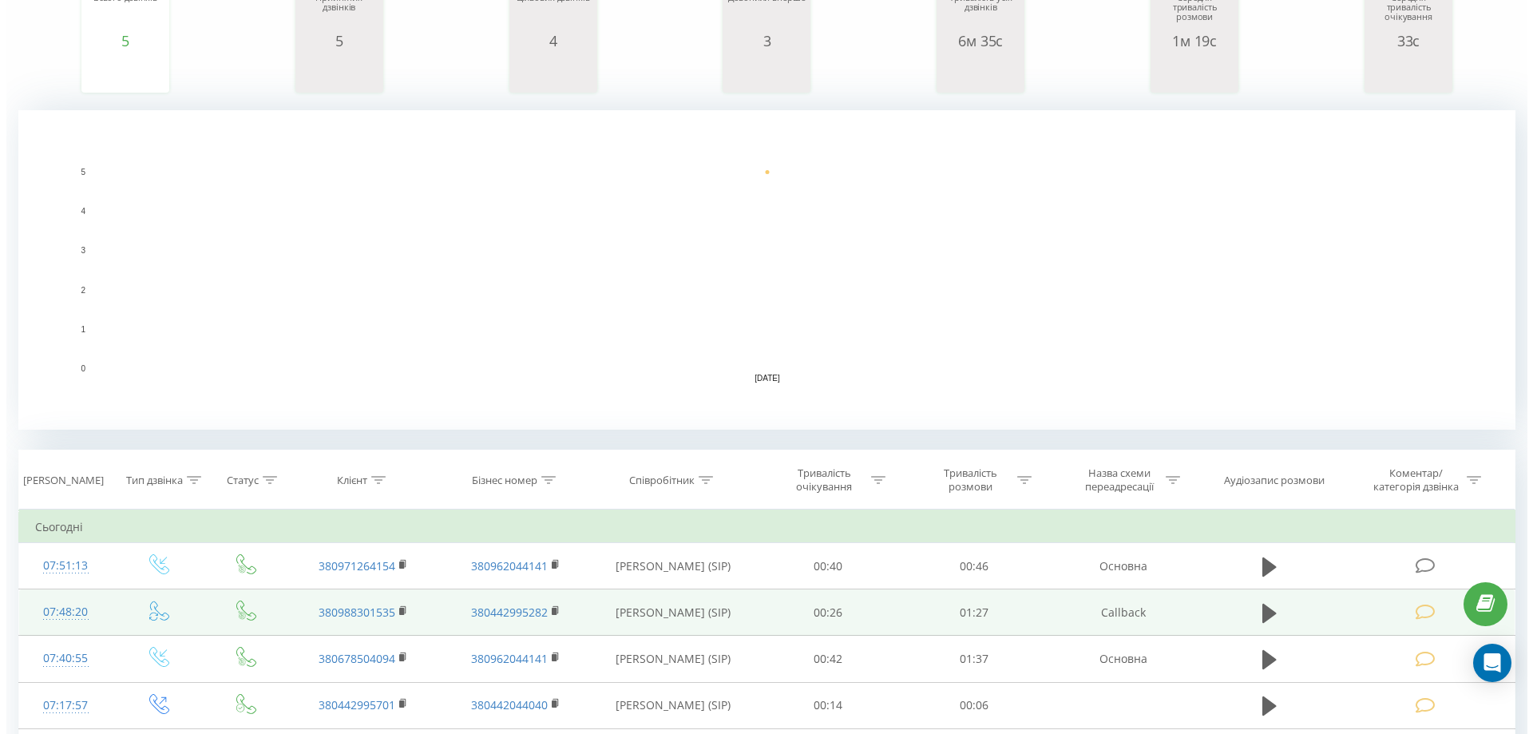
scroll to position [399, 0]
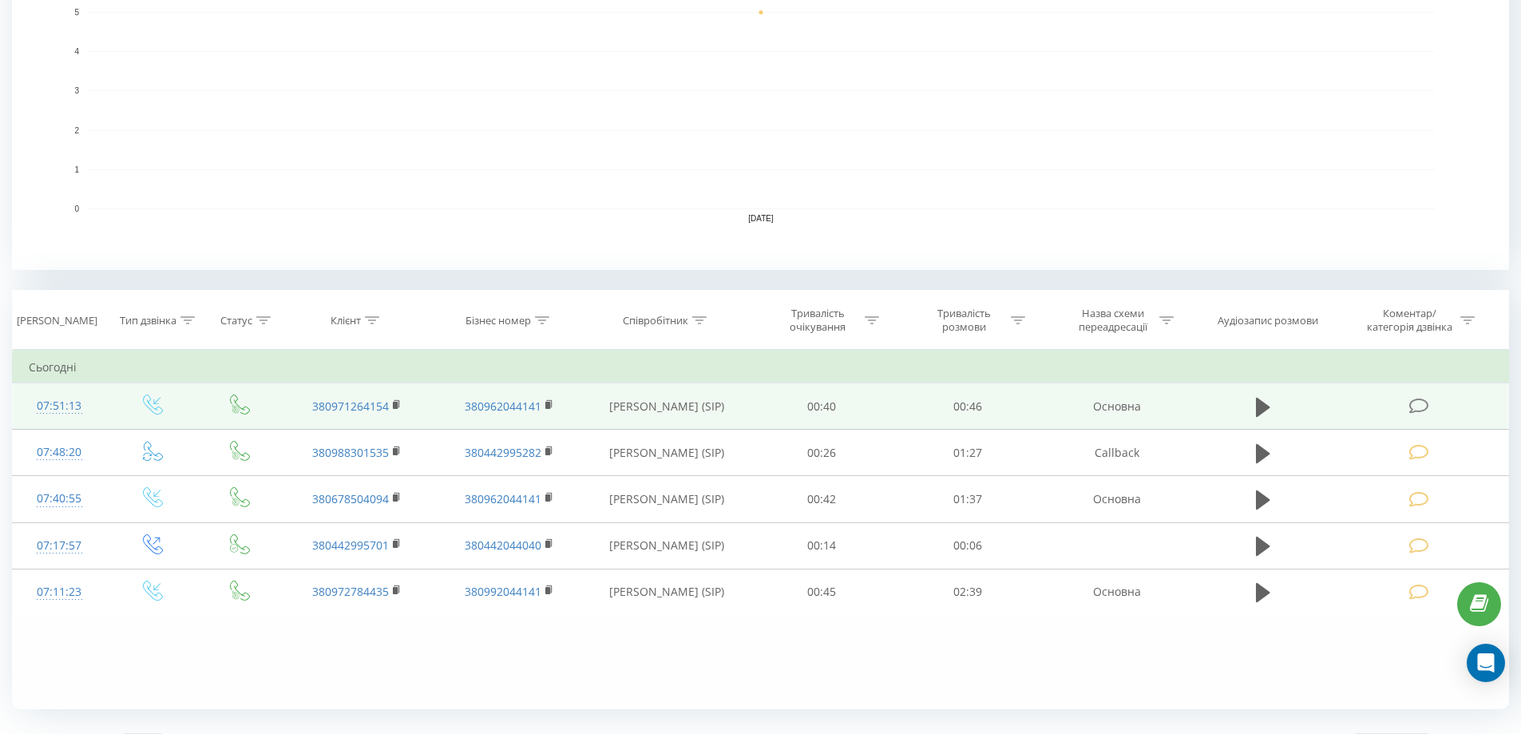
click at [1415, 399] on td at bounding box center [1420, 406] width 176 height 46
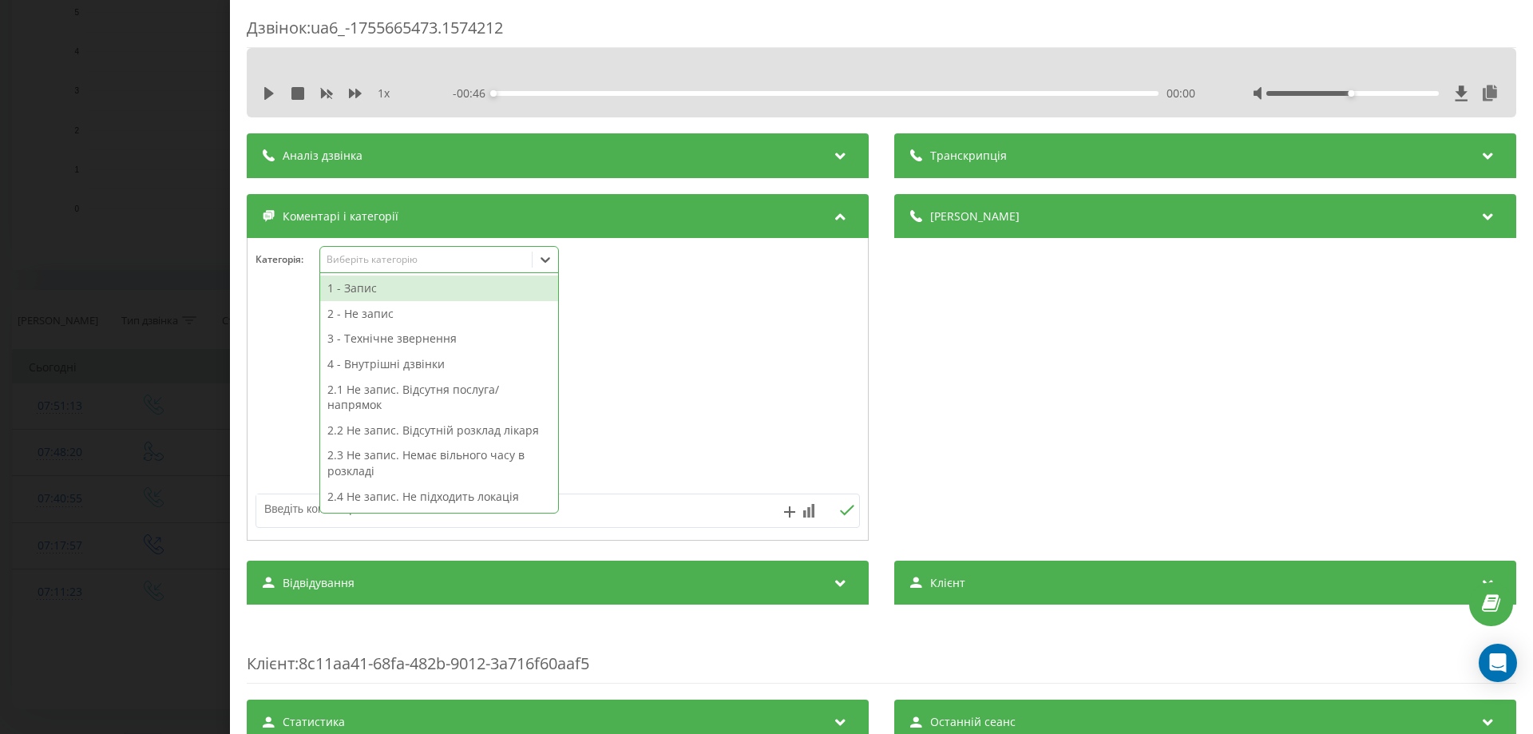
click at [548, 261] on icon at bounding box center [545, 260] width 10 height 6
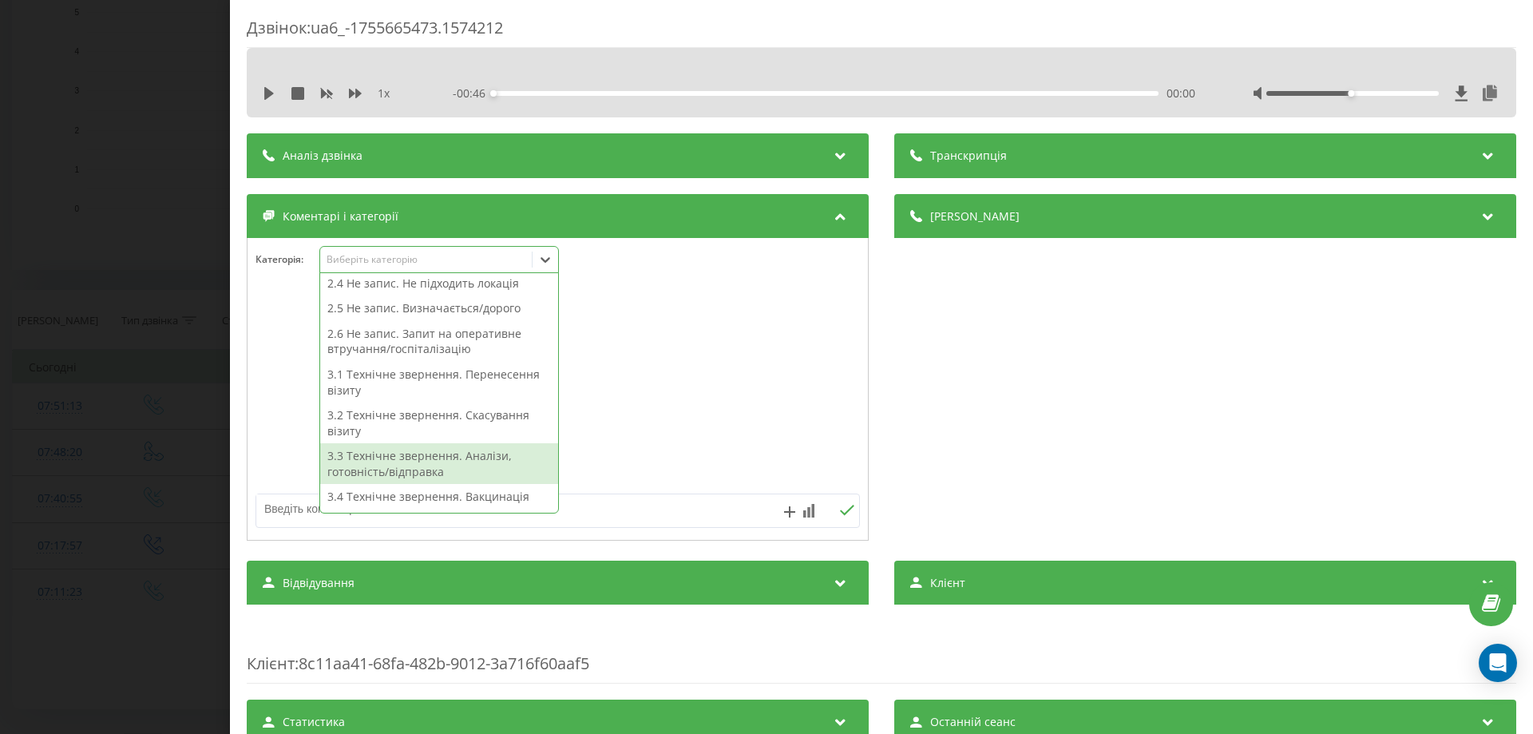
scroll to position [240, 0]
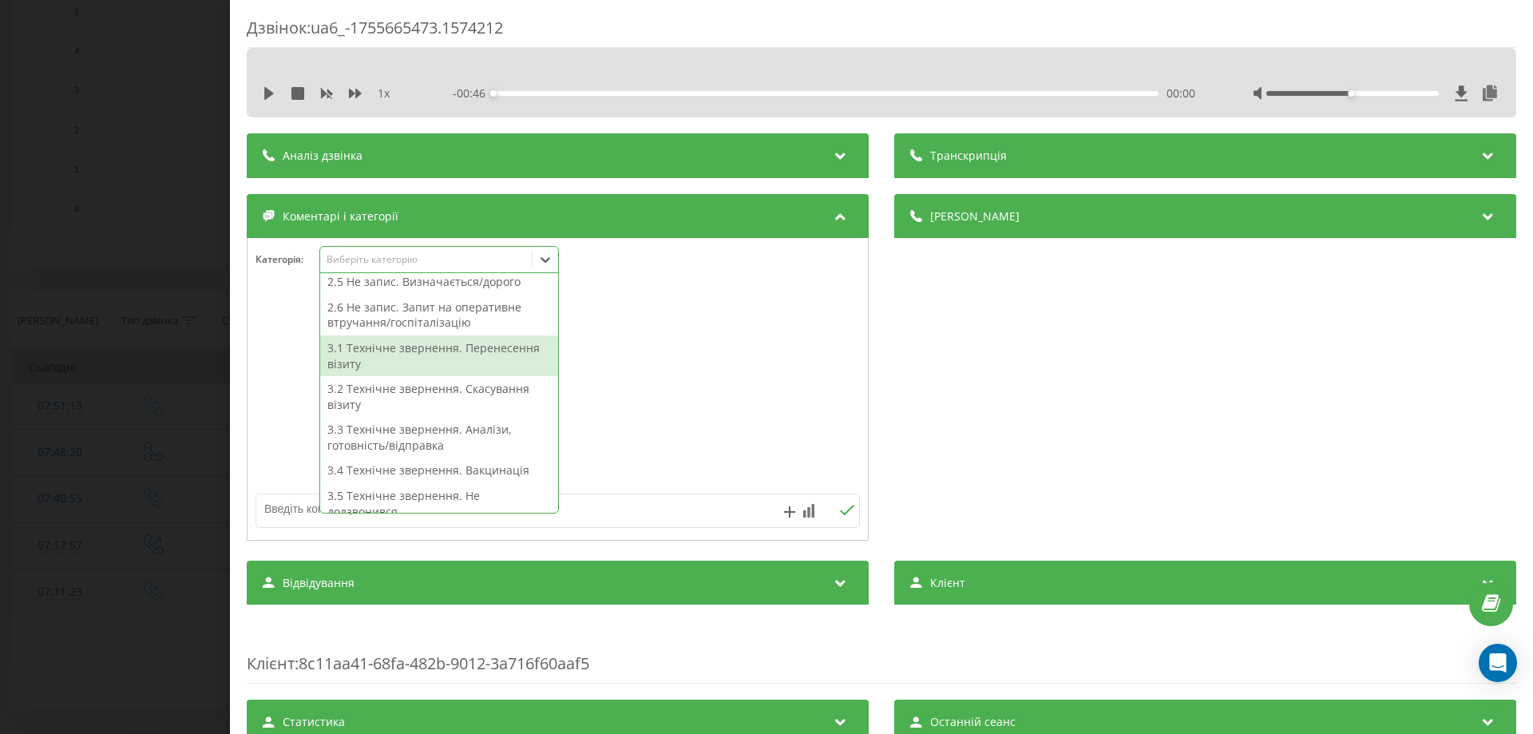
click at [394, 346] on div "3.1 Технічне звернення. Перенесення візиту" at bounding box center [439, 355] width 238 height 41
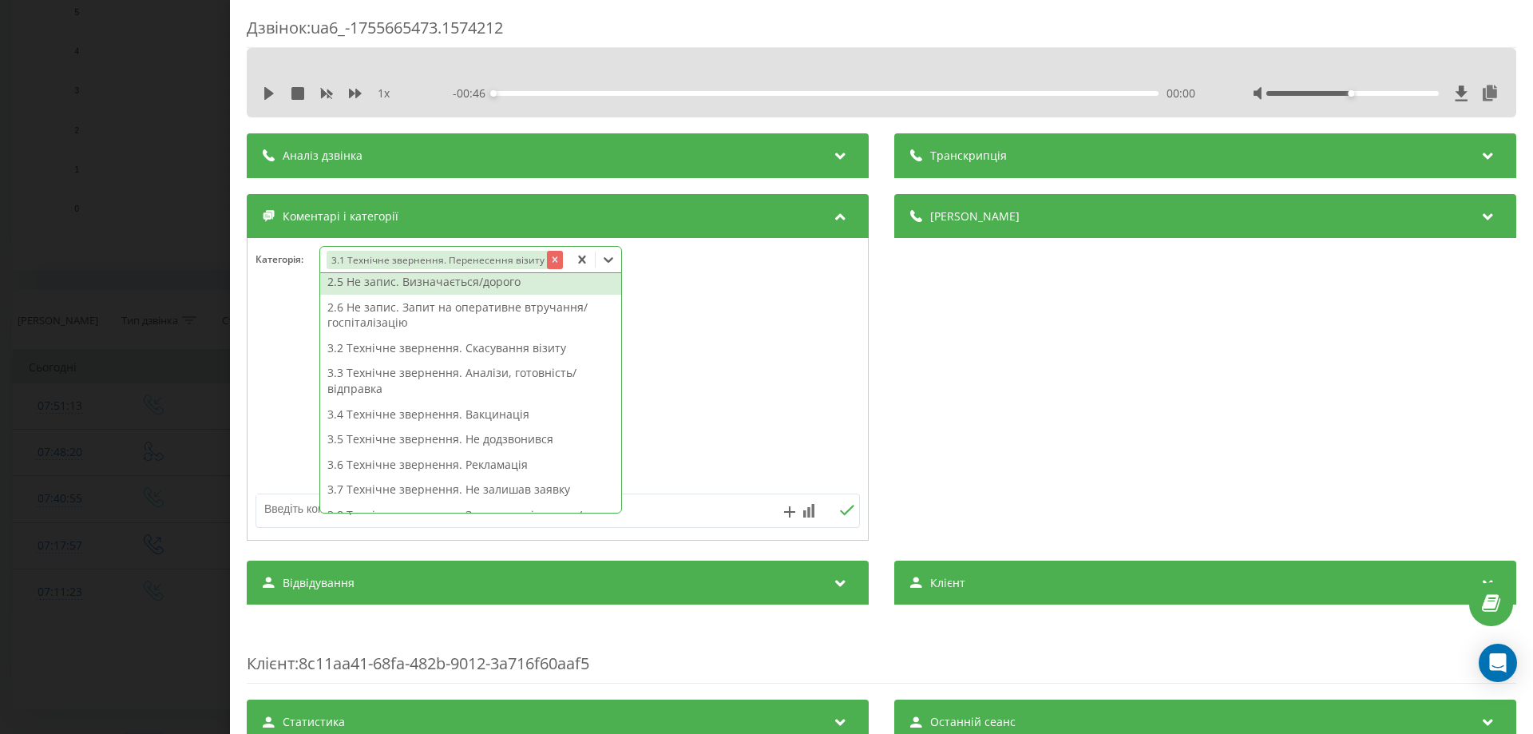
click at [549, 259] on icon "Remove 3.1 Технічне звернення. Перенесення візиту" at bounding box center [554, 259] width 11 height 11
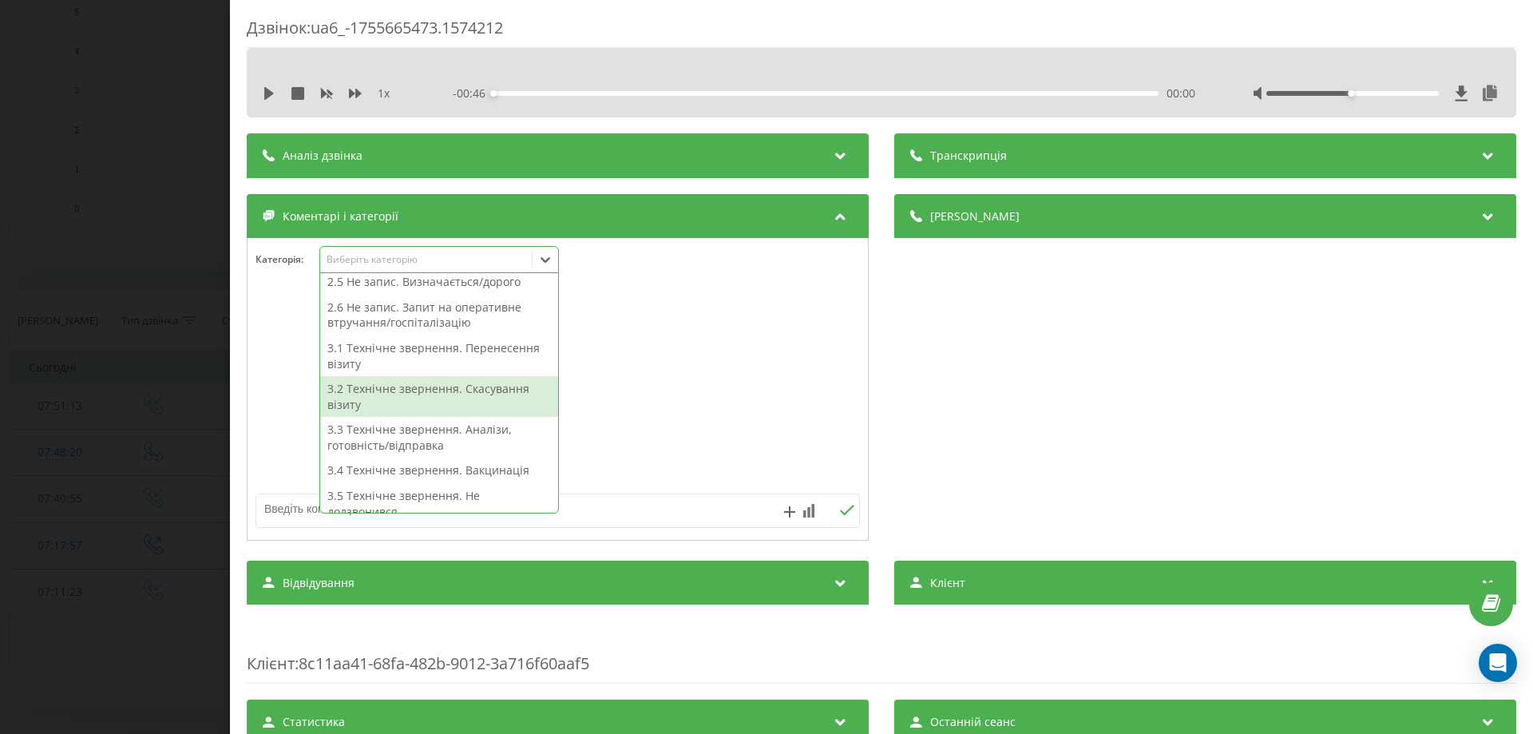
click at [505, 391] on div "3.2 Технічне звернення. Скасування візиту" at bounding box center [439, 396] width 238 height 41
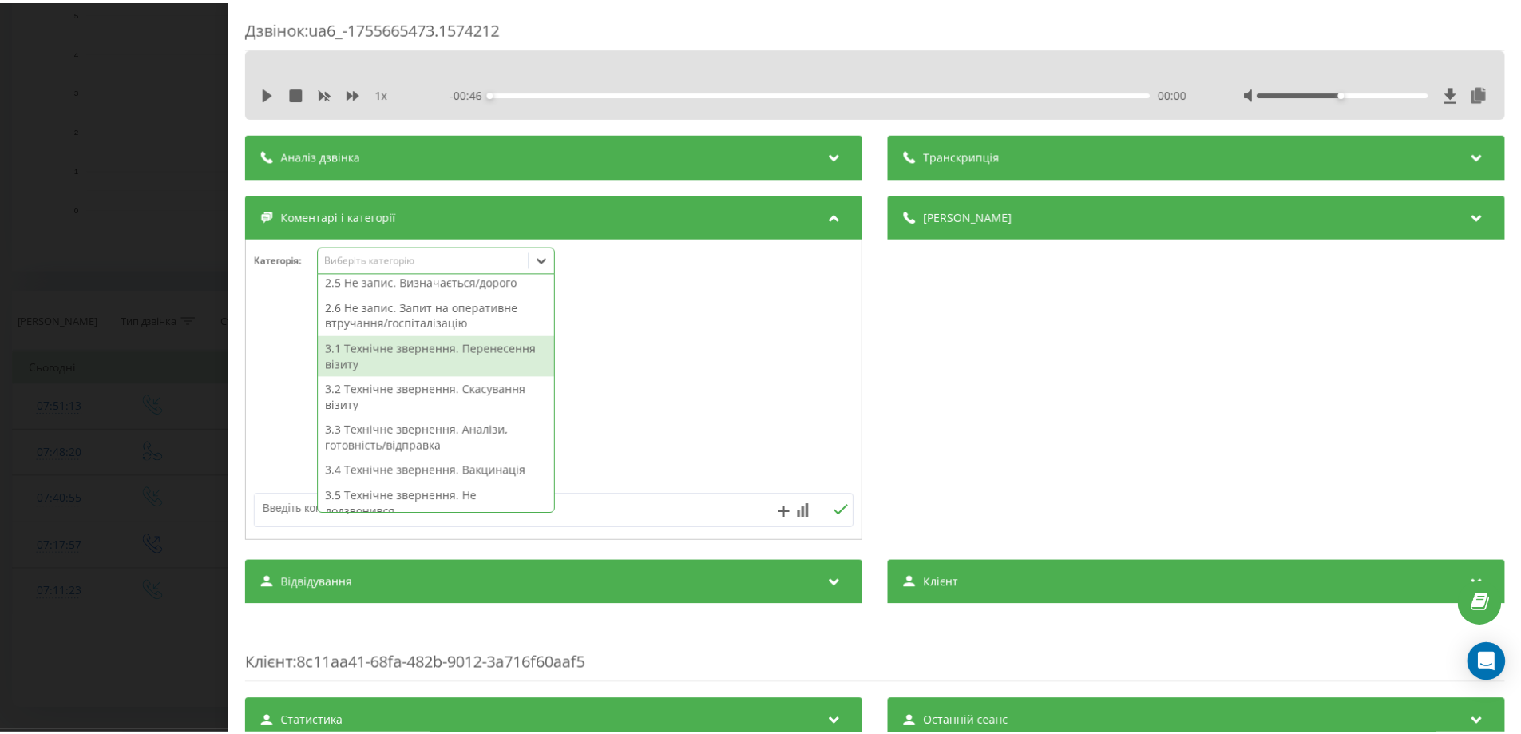
scroll to position [208, 0]
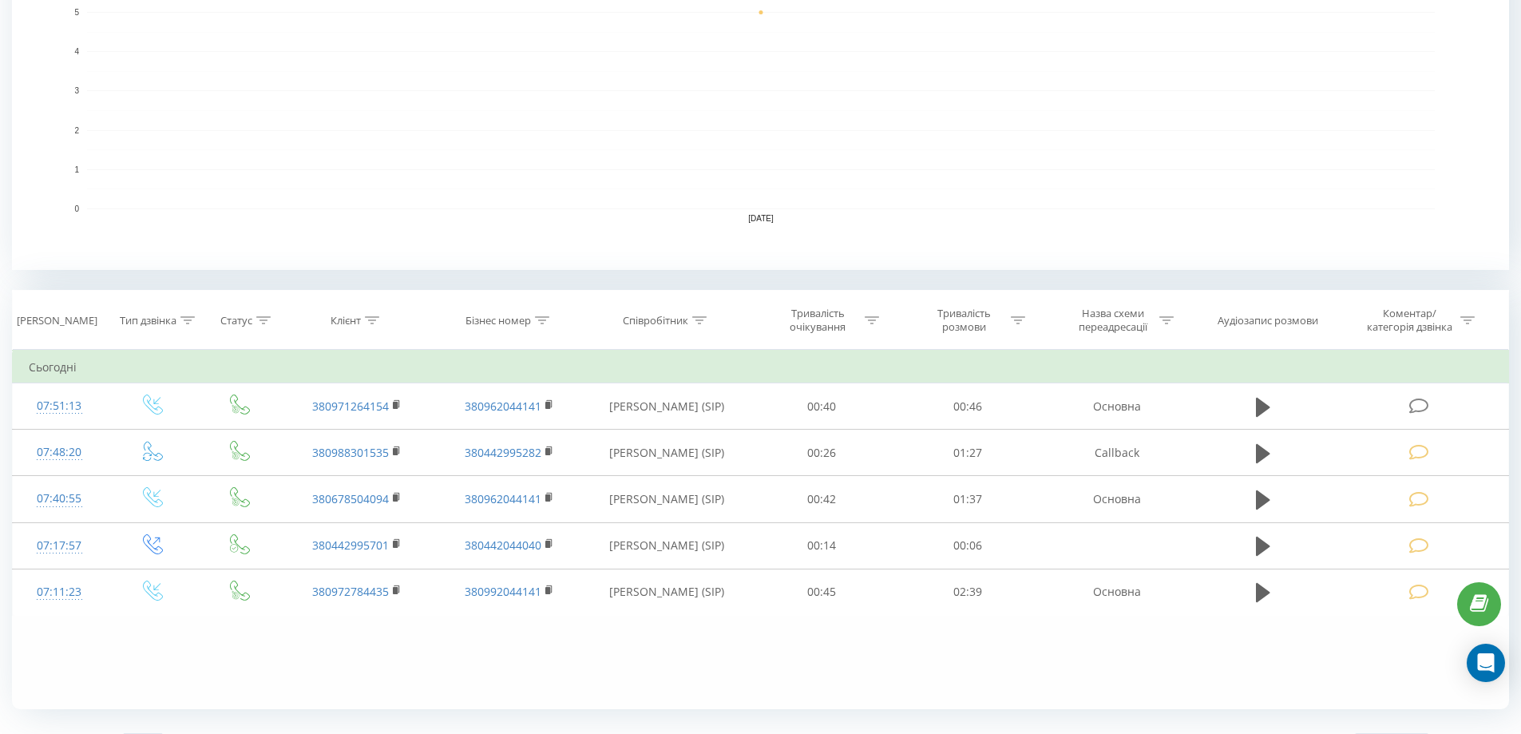
click at [198, 168] on rect "A chart." at bounding box center [761, 110] width 1348 height 197
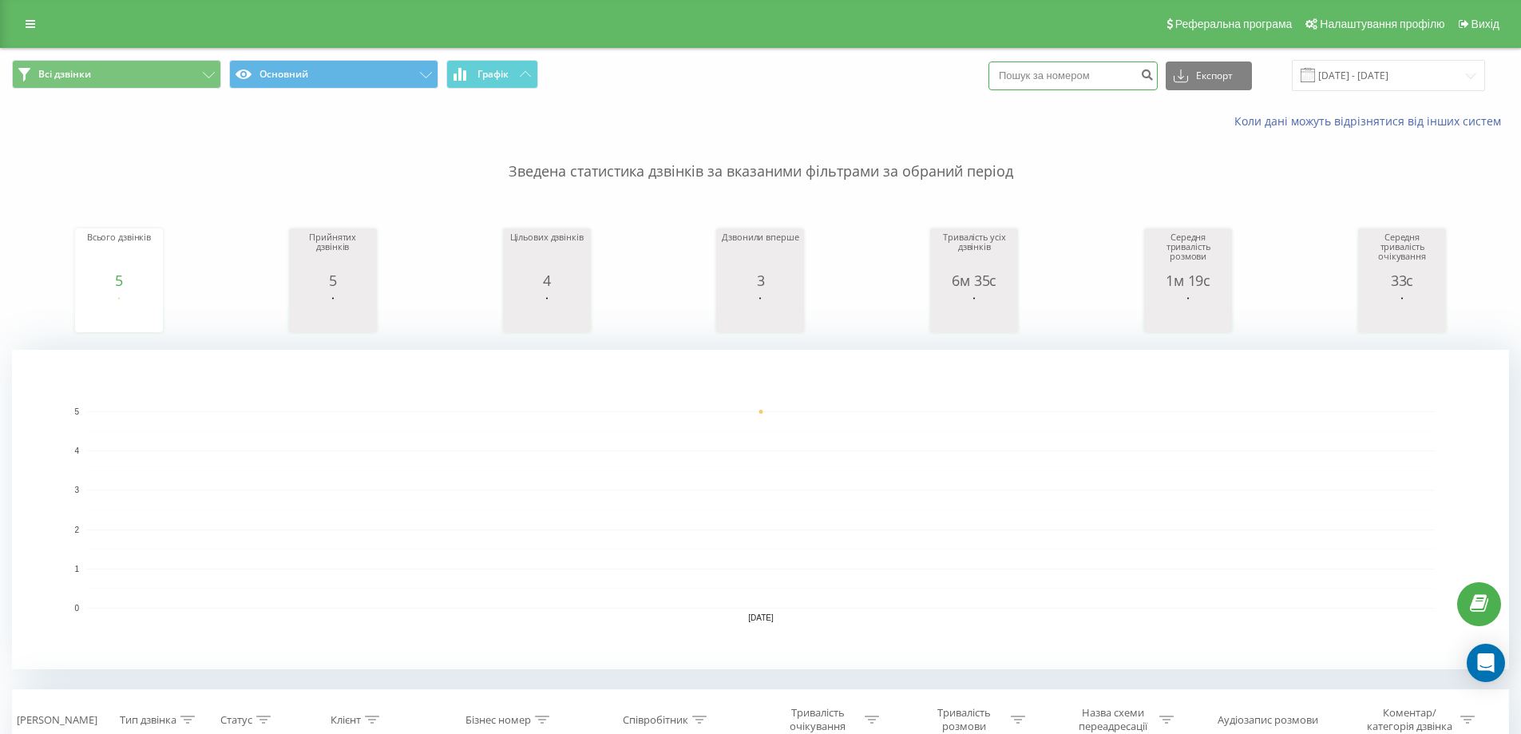
click at [1029, 73] on input at bounding box center [1072, 75] width 169 height 29
paste input "0676567242"
type input "0676567242"
click at [1154, 69] on icon "submit" at bounding box center [1147, 73] width 14 height 10
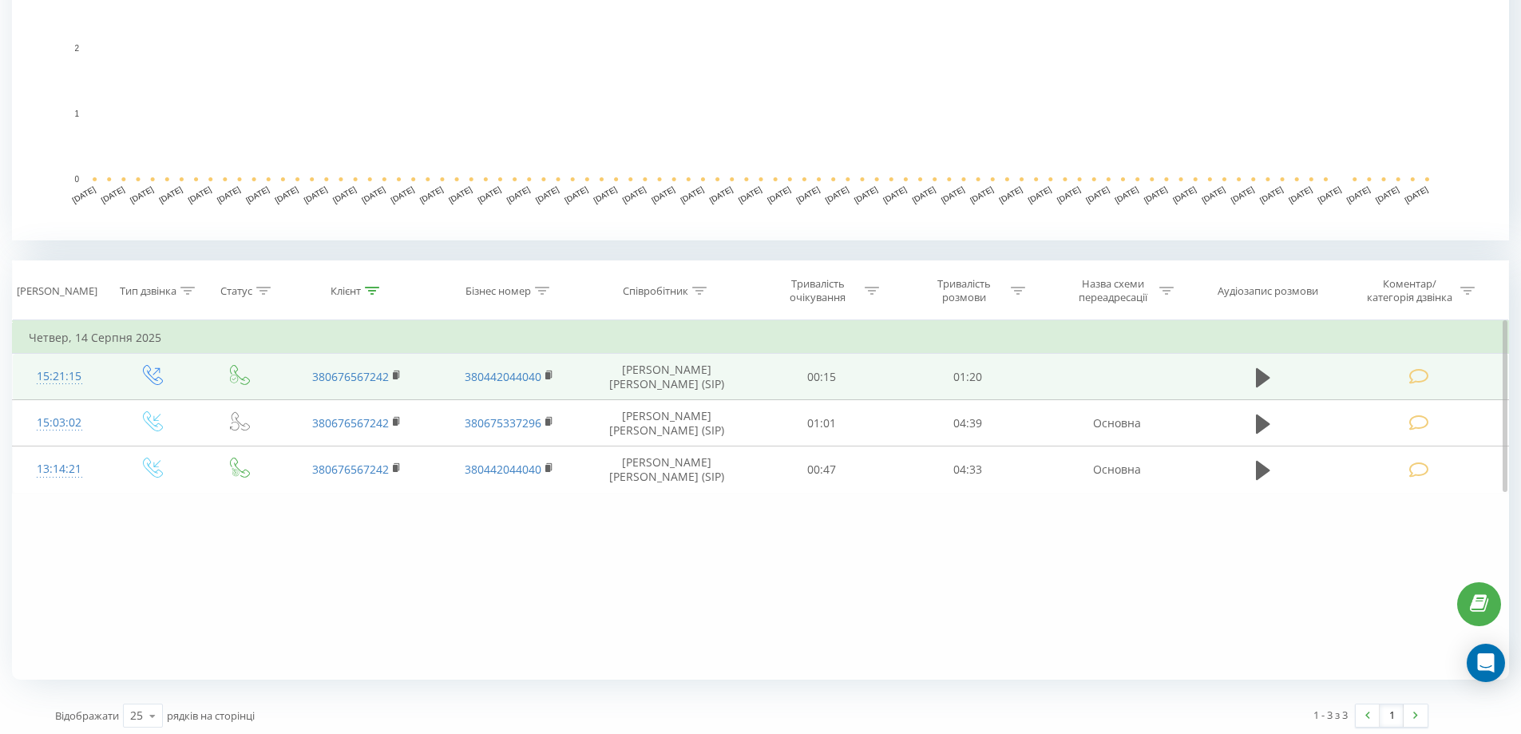
scroll to position [434, 0]
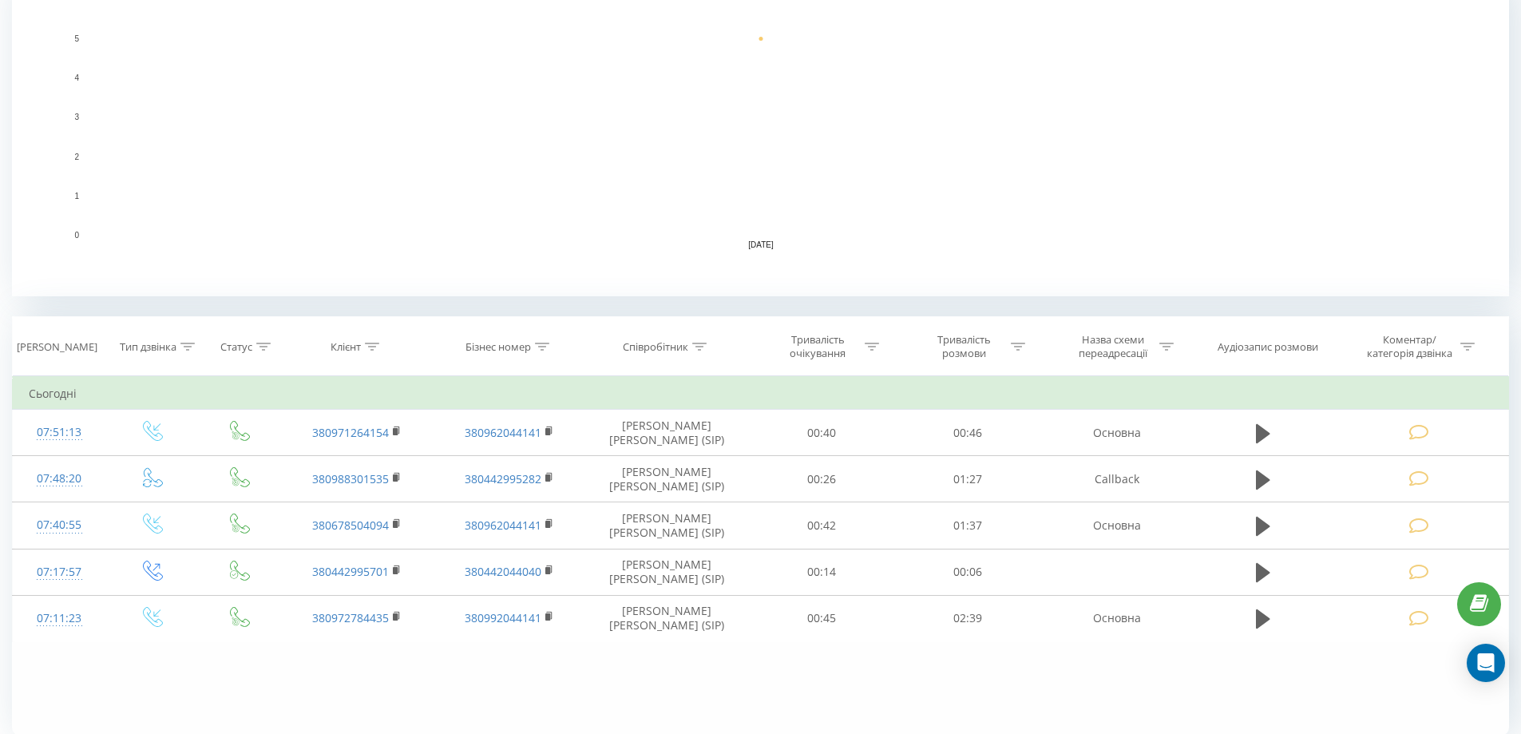
scroll to position [434, 0]
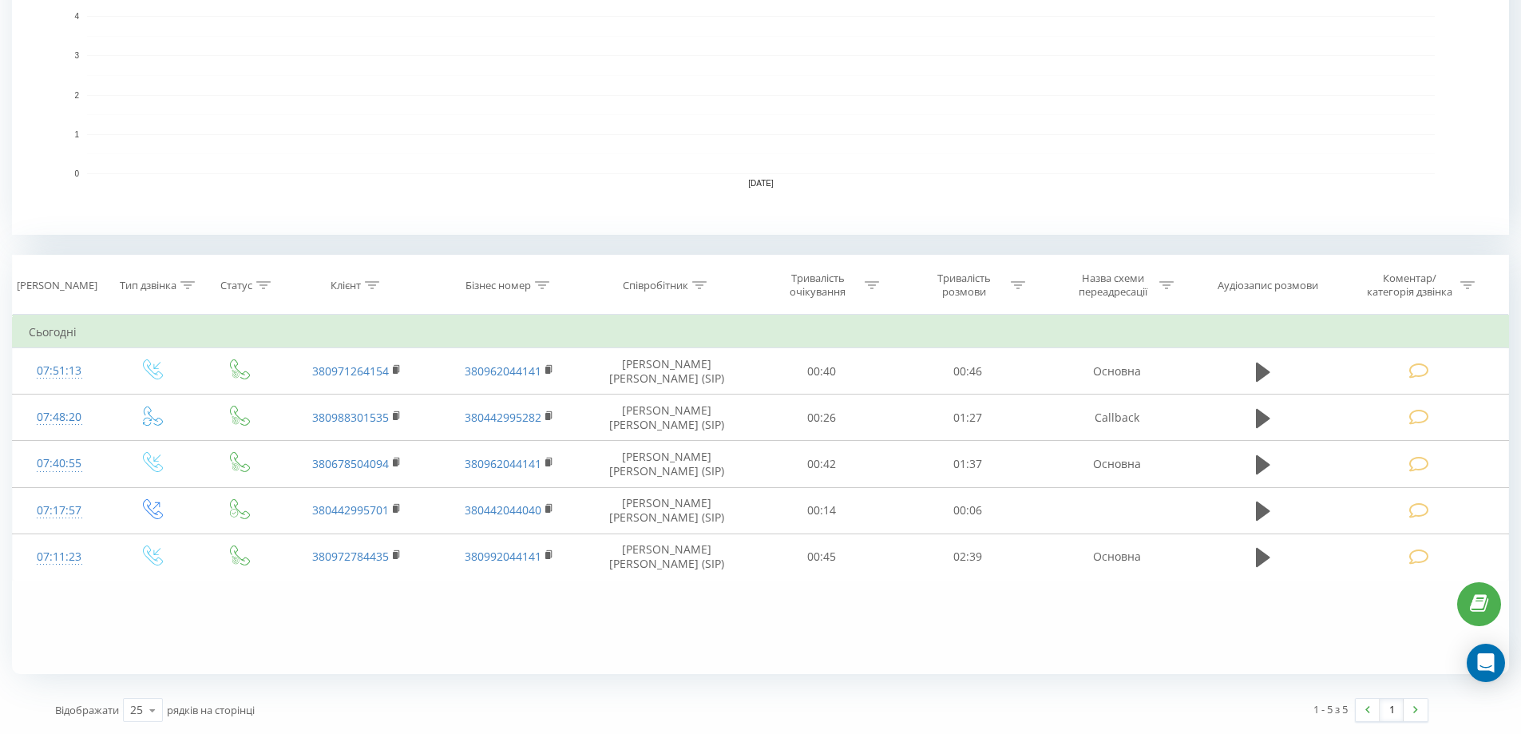
click at [24, 138] on rect "A chart." at bounding box center [760, 74] width 1497 height 319
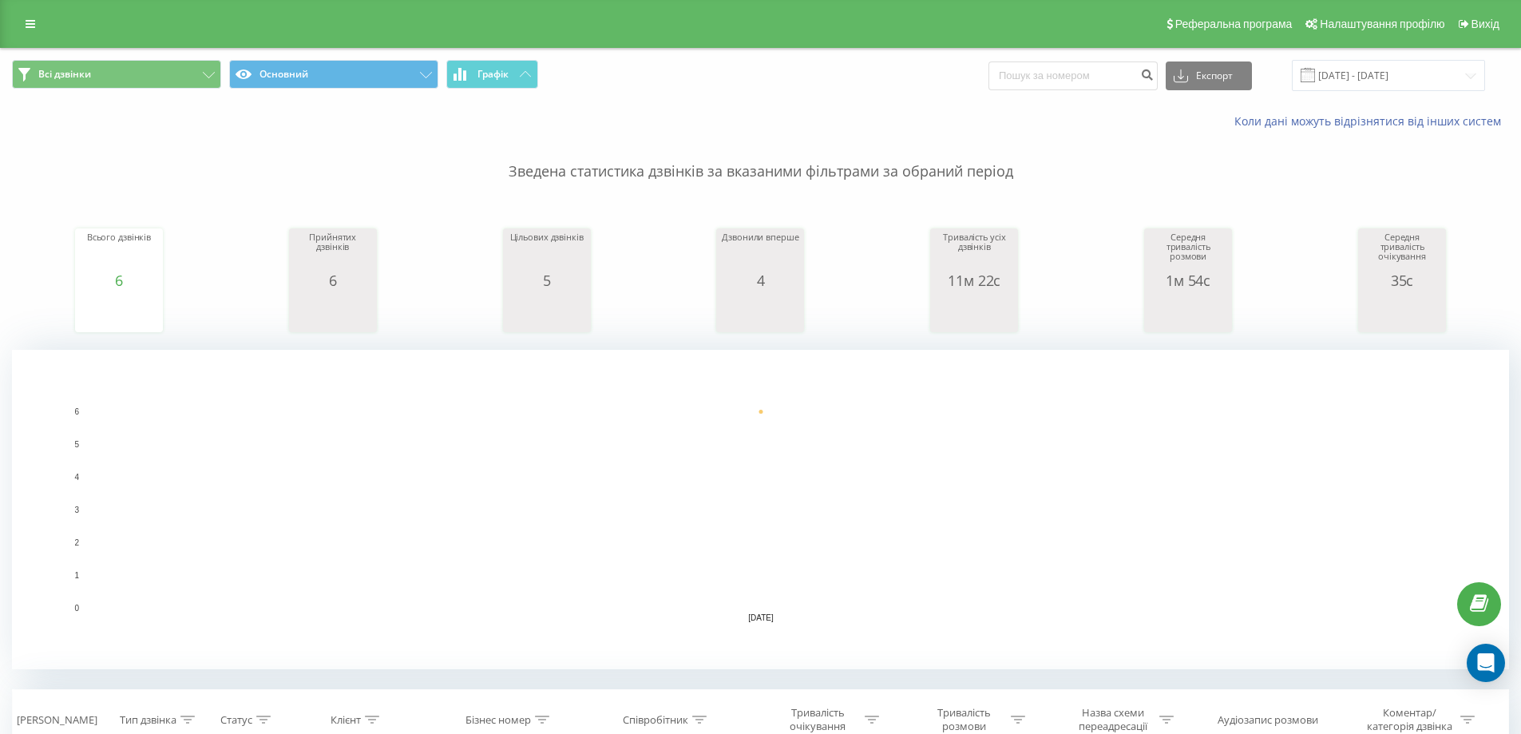
click at [17, 134] on p "Зведена статистика дзвінків за вказаними фільтрами за обраний період" at bounding box center [760, 155] width 1497 height 53
drag, startPoint x: 195, startPoint y: 156, endPoint x: 241, endPoint y: 133, distance: 51.4
click at [195, 156] on p "Зведена статистика дзвінків за вказаними фільтрами за обраний період" at bounding box center [760, 155] width 1497 height 53
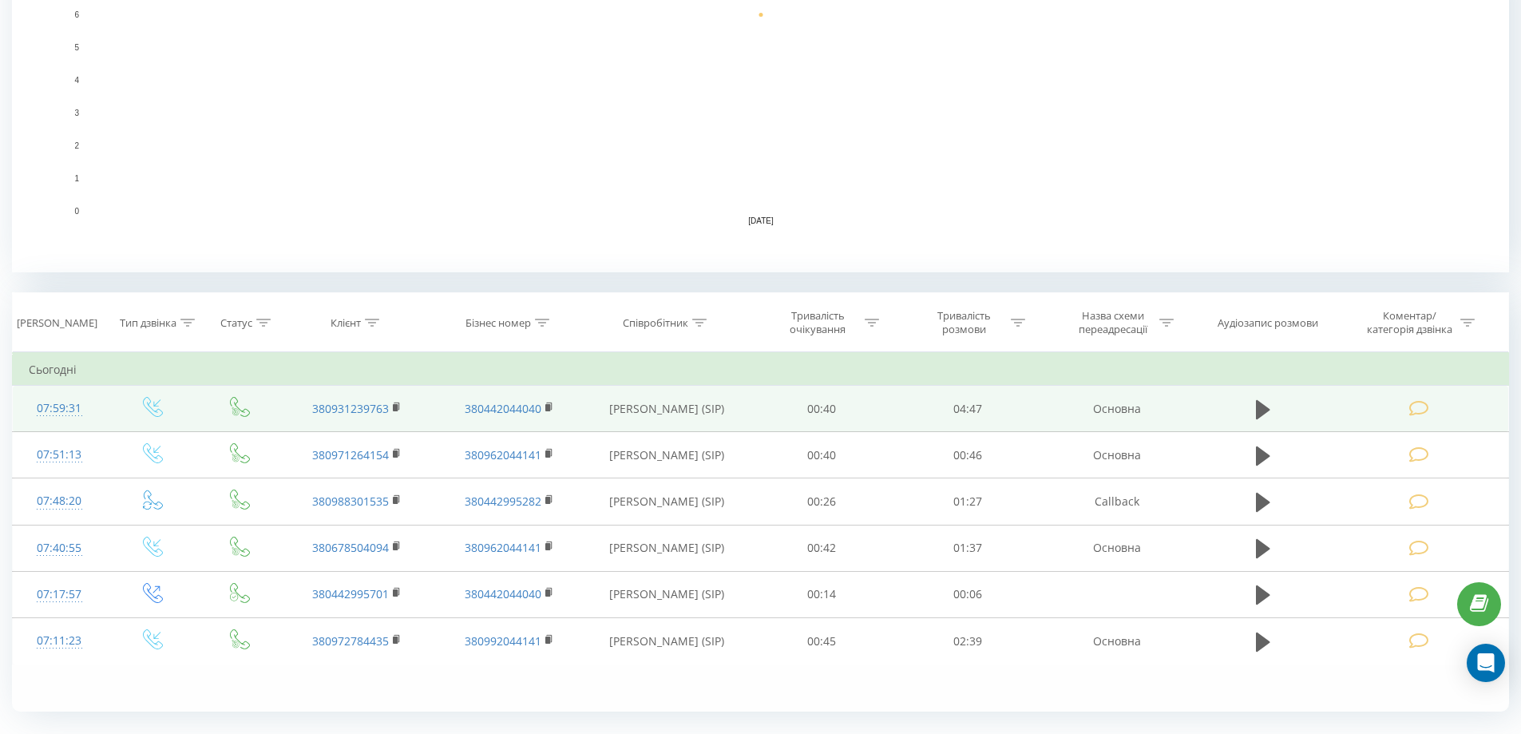
scroll to position [434, 0]
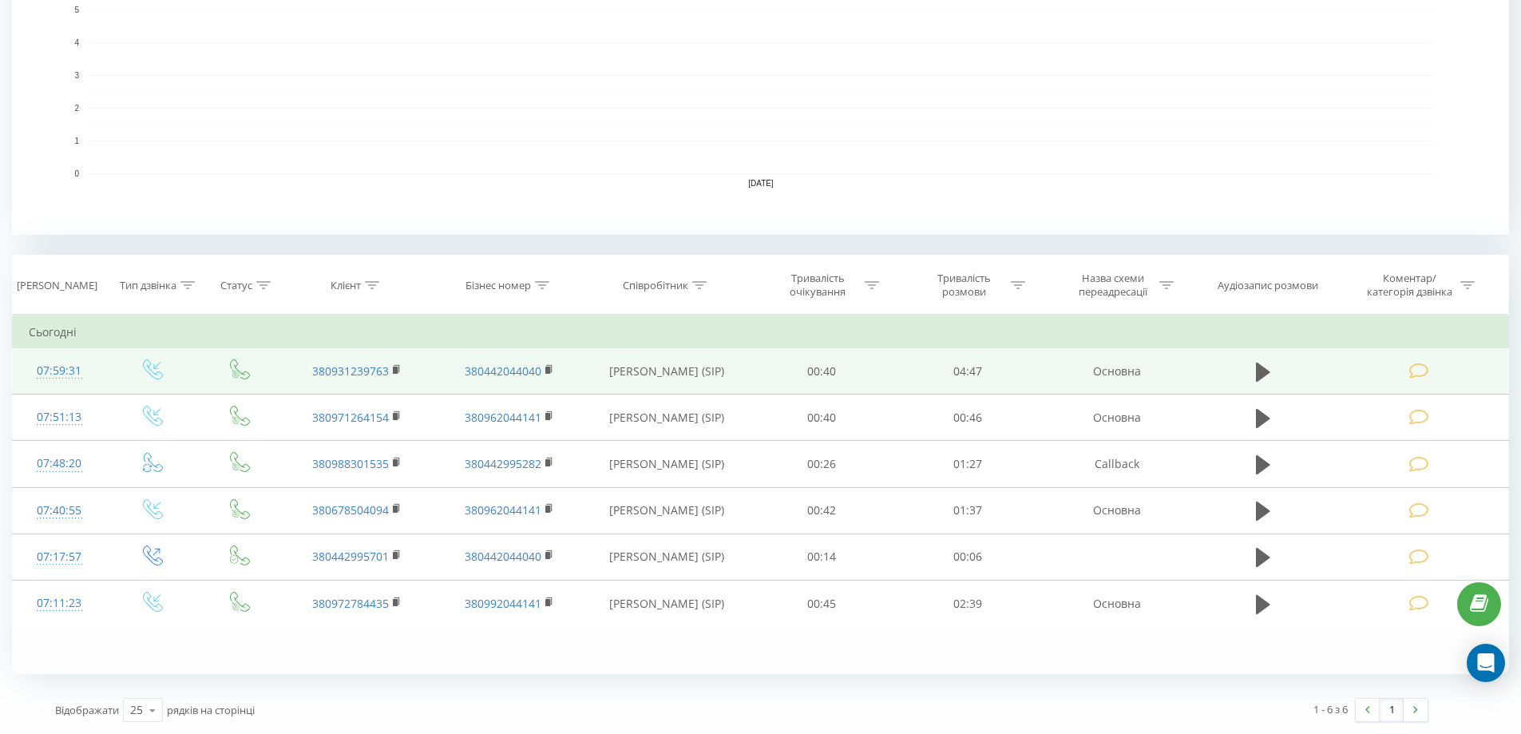
click at [1409, 370] on icon at bounding box center [1419, 370] width 20 height 17
